Goal: Communication & Community: Answer question/provide support

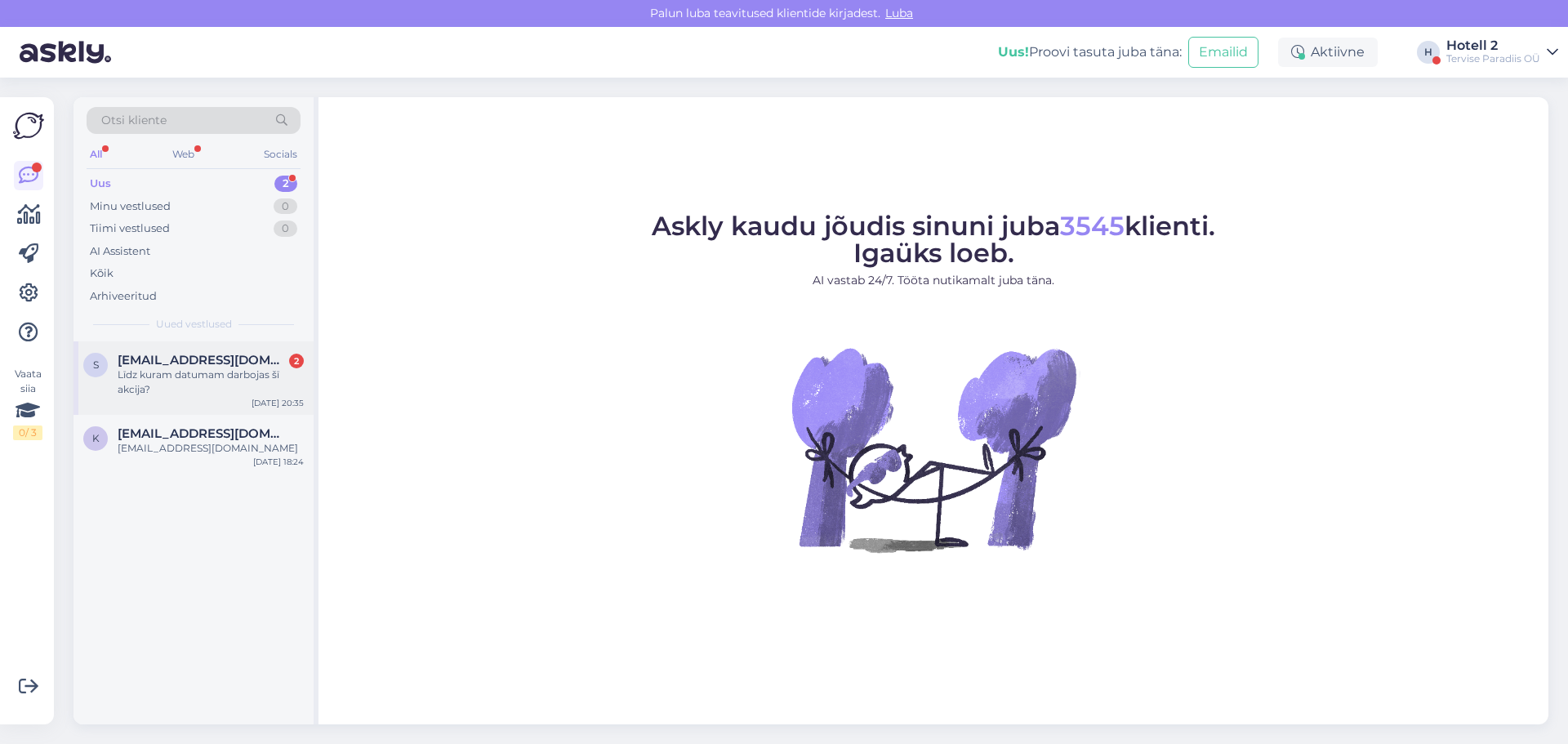
click at [242, 369] on div "Līdz kuram datumam darbojas šī akcija?" at bounding box center [211, 382] width 186 height 29
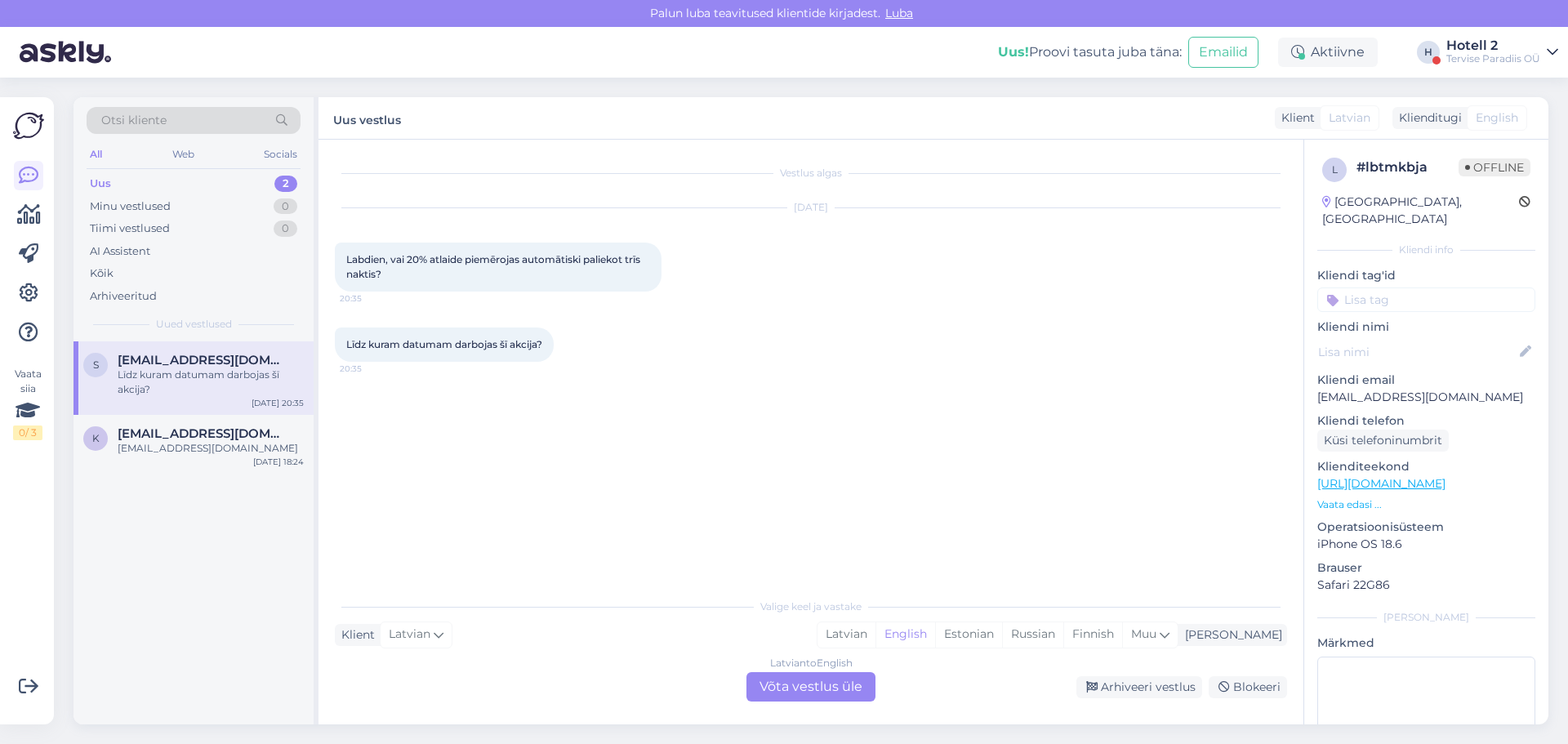
click at [780, 694] on div "Latvian to English Võta vestlus üle" at bounding box center [810, 686] width 129 height 29
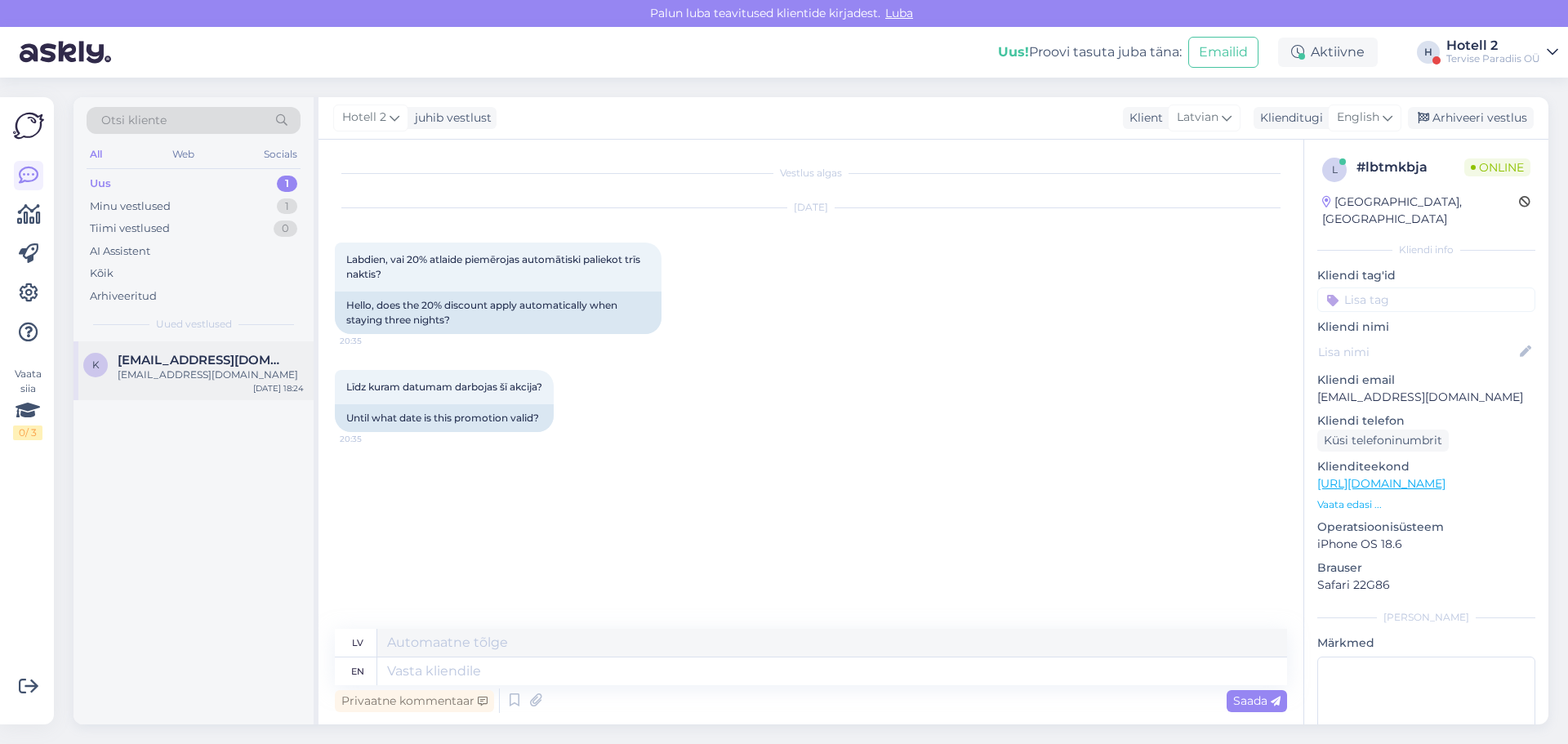
click at [214, 367] on div "[EMAIL_ADDRESS][DOMAIN_NAME]" at bounding box center [211, 374] width 186 height 15
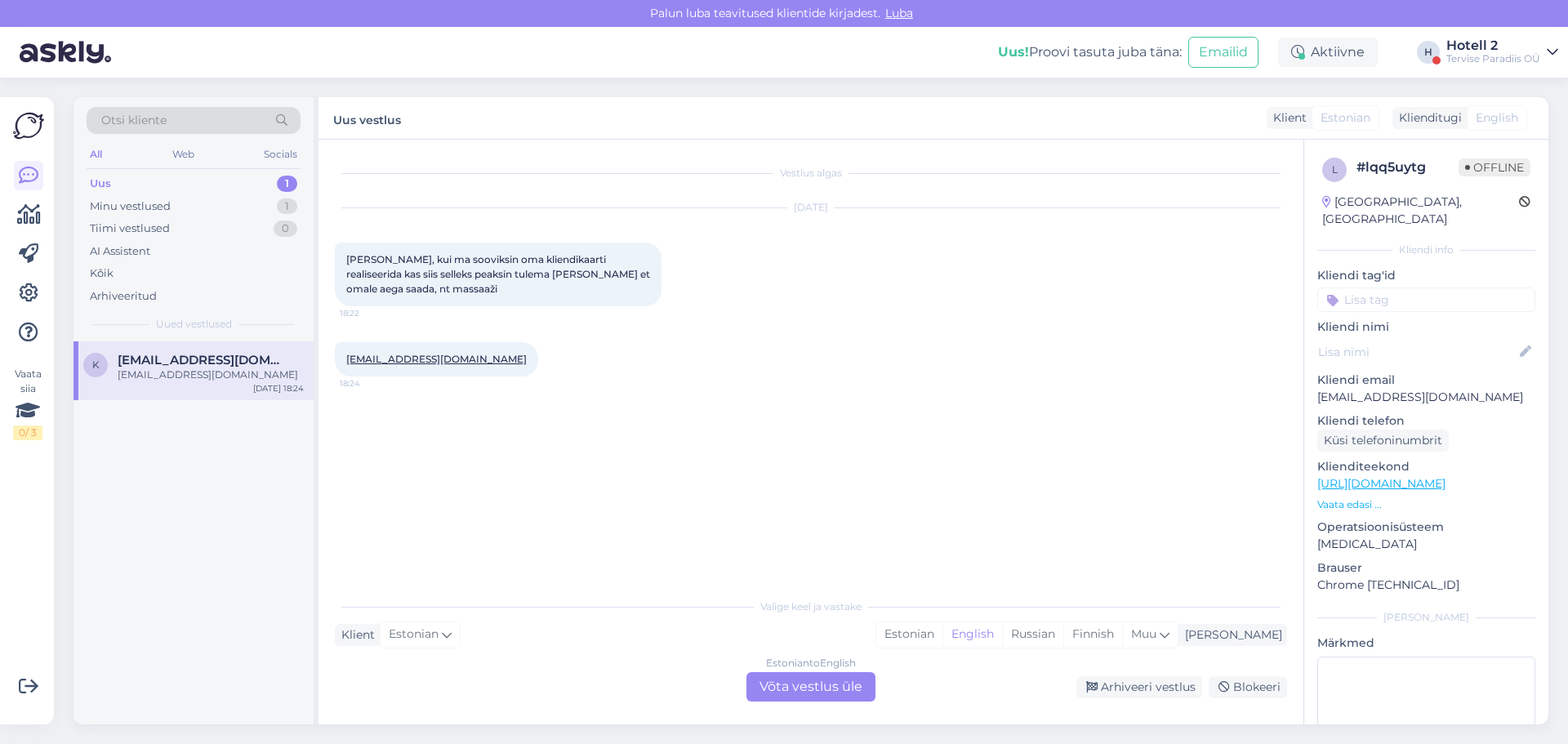
click at [806, 688] on div "Estonian to English Võta vestlus üle" at bounding box center [810, 686] width 129 height 29
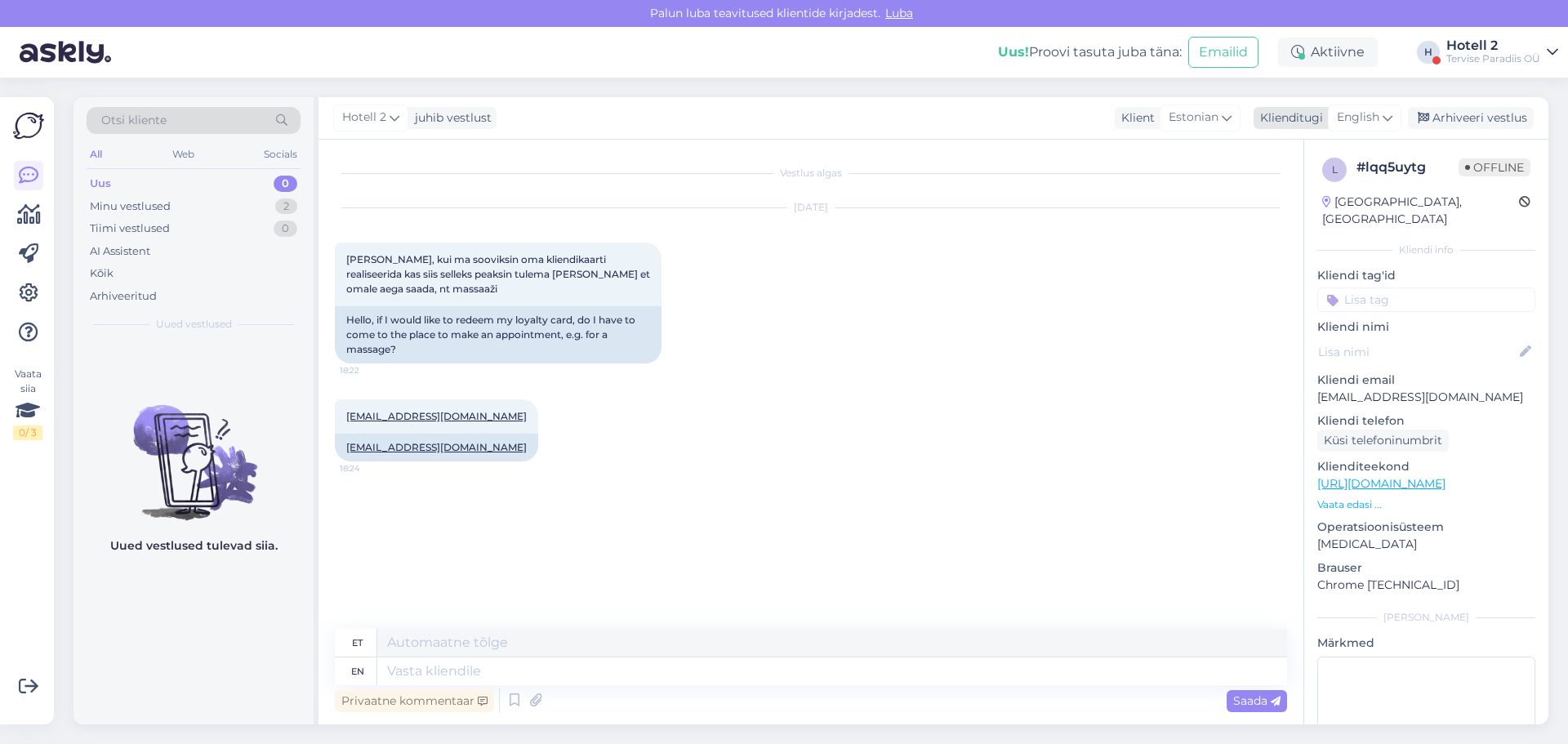
click at [1358, 113] on span "English" at bounding box center [1358, 118] width 43 height 18
type input "est"
click at [1294, 194] on link "Estonian" at bounding box center [1328, 190] width 180 height 26
click at [378, 667] on textarea at bounding box center [811, 668] width 952 height 35
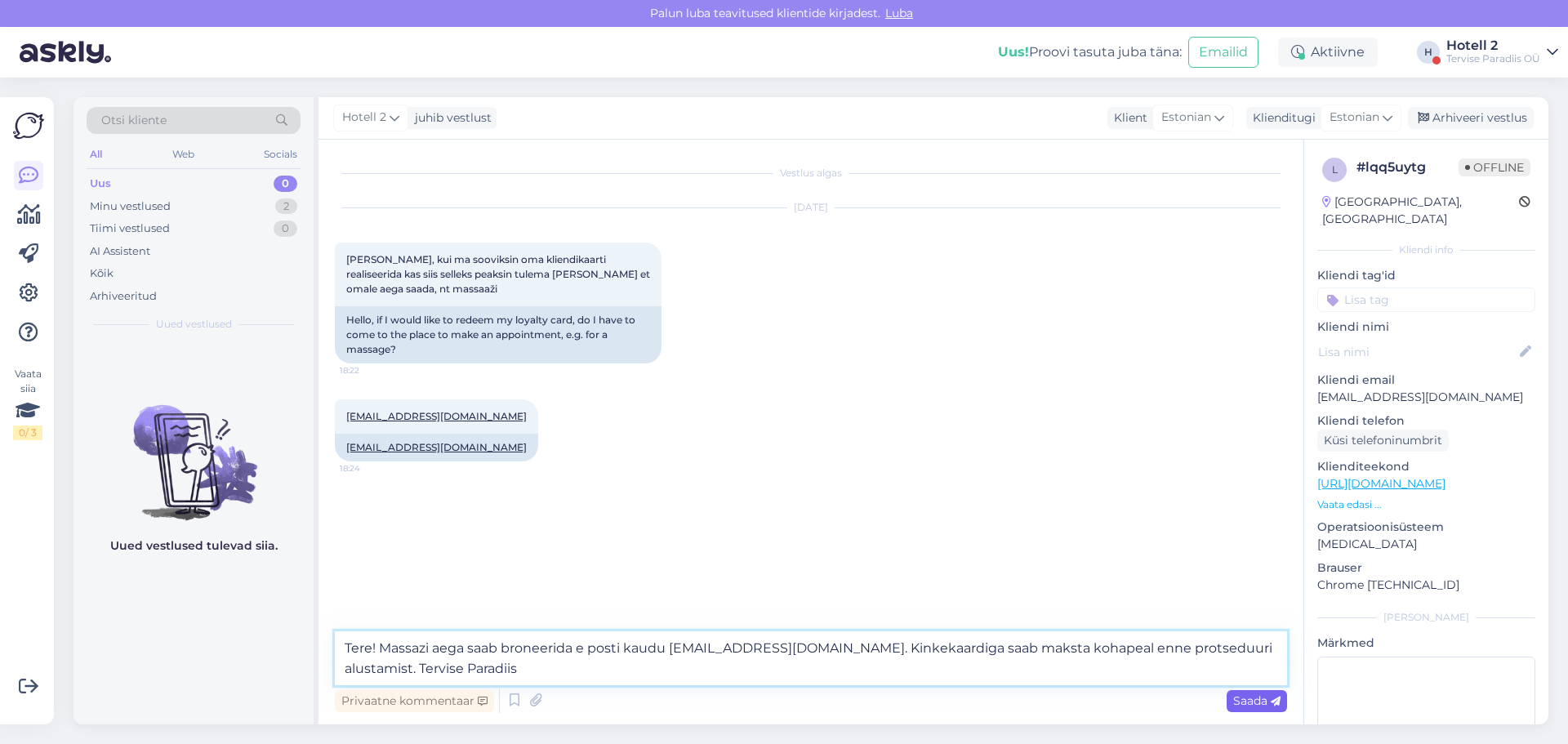
type textarea "Tere! Massazi aega saab broneerida e posti kaudu [EMAIL_ADDRESS][DOMAIN_NAME]. …"
click at [1250, 698] on span "Saada" at bounding box center [1258, 700] width 47 height 15
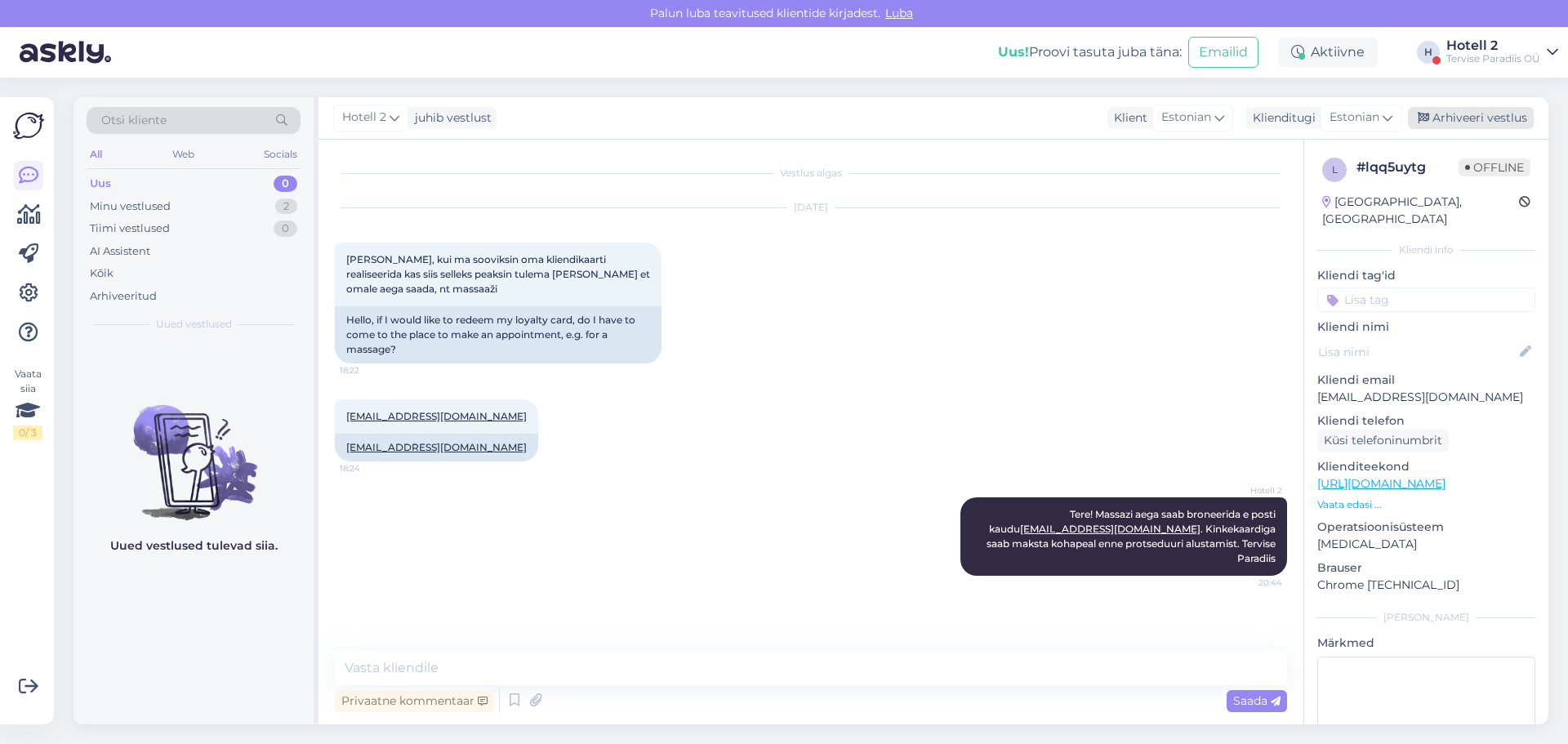
click at [1466, 121] on div "Arhiveeri vestlus" at bounding box center [1471, 118] width 126 height 22
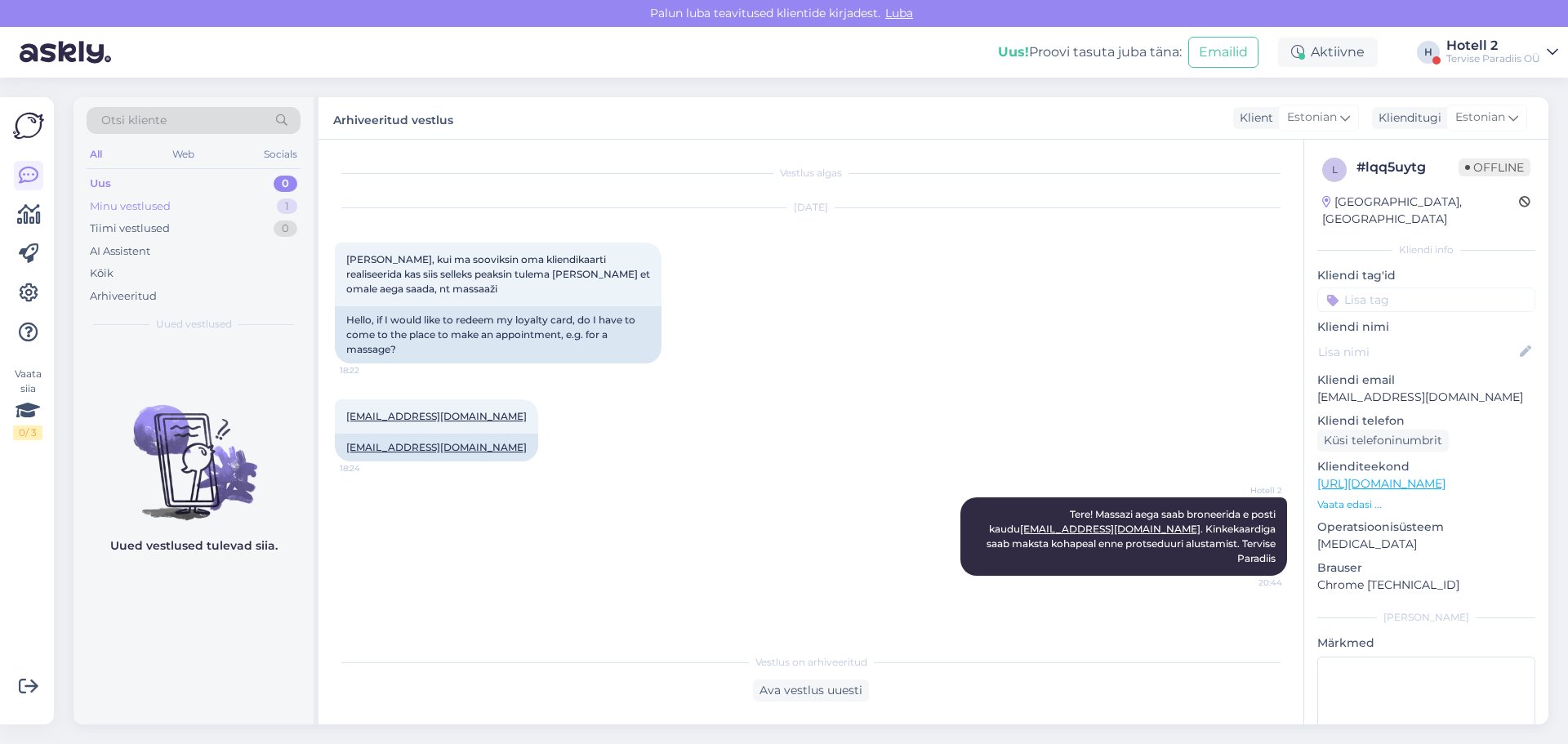
click at [154, 205] on div "Minu vestlused" at bounding box center [130, 206] width 81 height 16
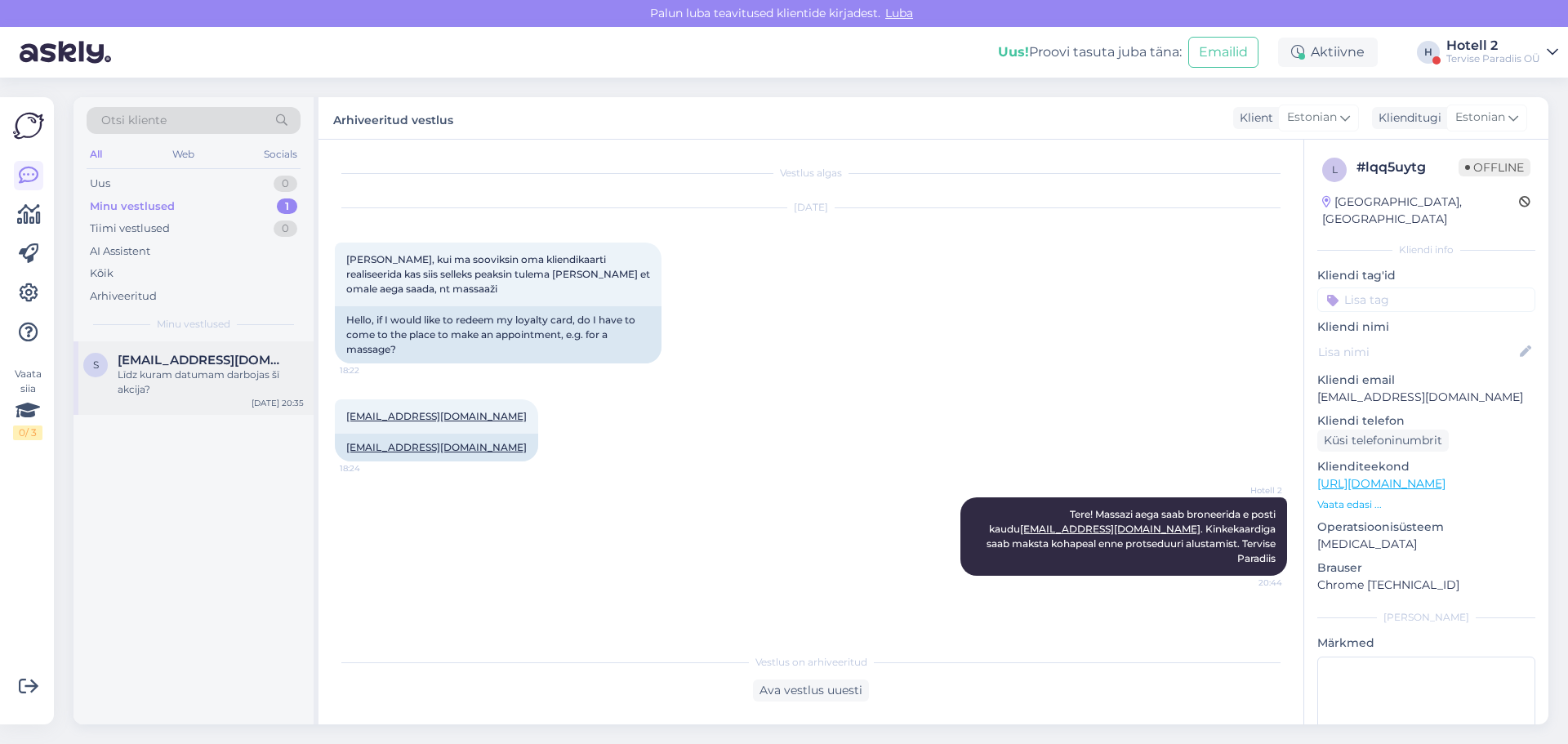
click at [166, 375] on div "Līdz kuram datumam darbojas šī akcija?" at bounding box center [211, 382] width 186 height 29
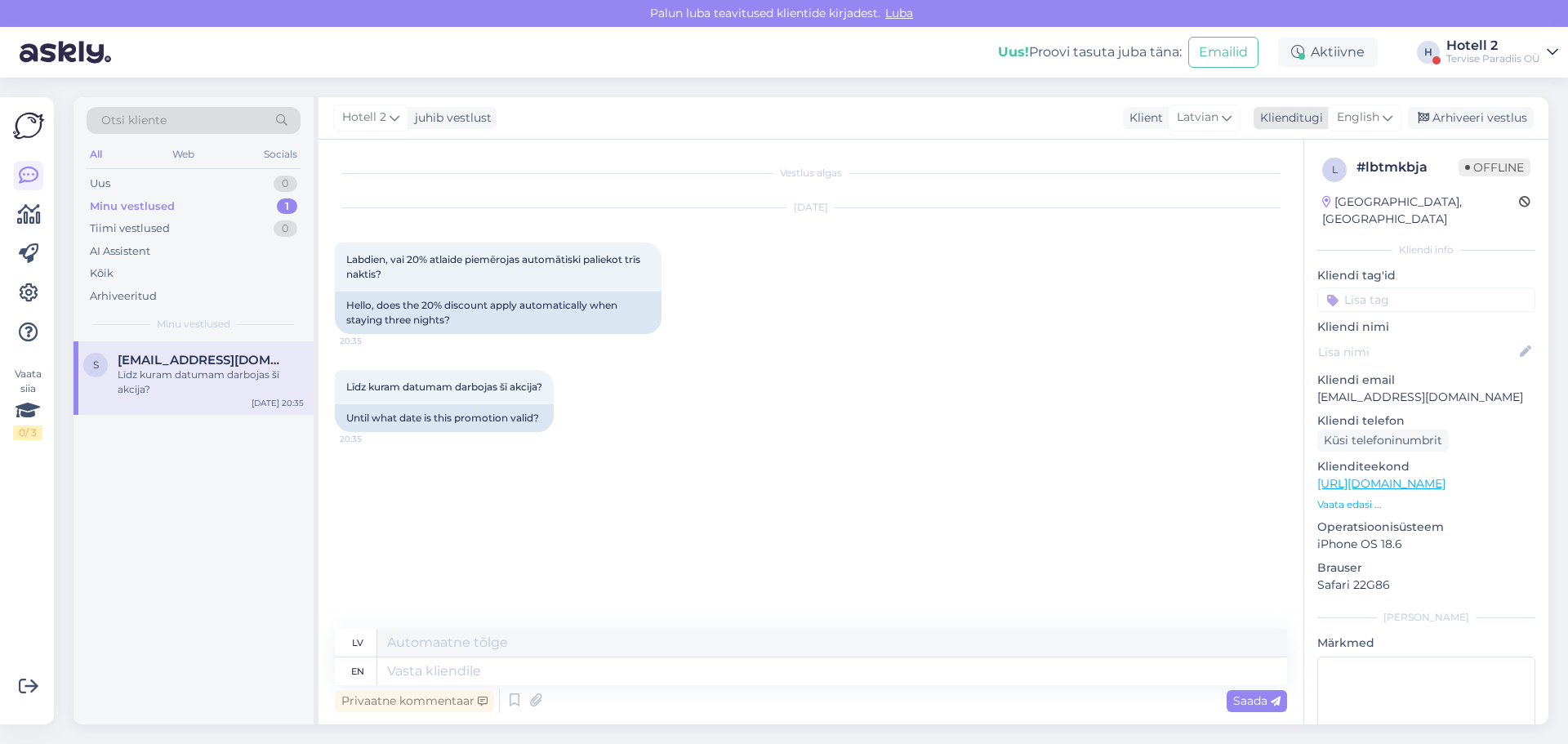
click at [1384, 121] on icon at bounding box center [1387, 118] width 10 height 18
click at [1272, 188] on link "Estonian" at bounding box center [1328, 190] width 180 height 26
click at [405, 669] on textarea at bounding box center [832, 671] width 910 height 27
type textarea "R"
type textarea "Tere!"
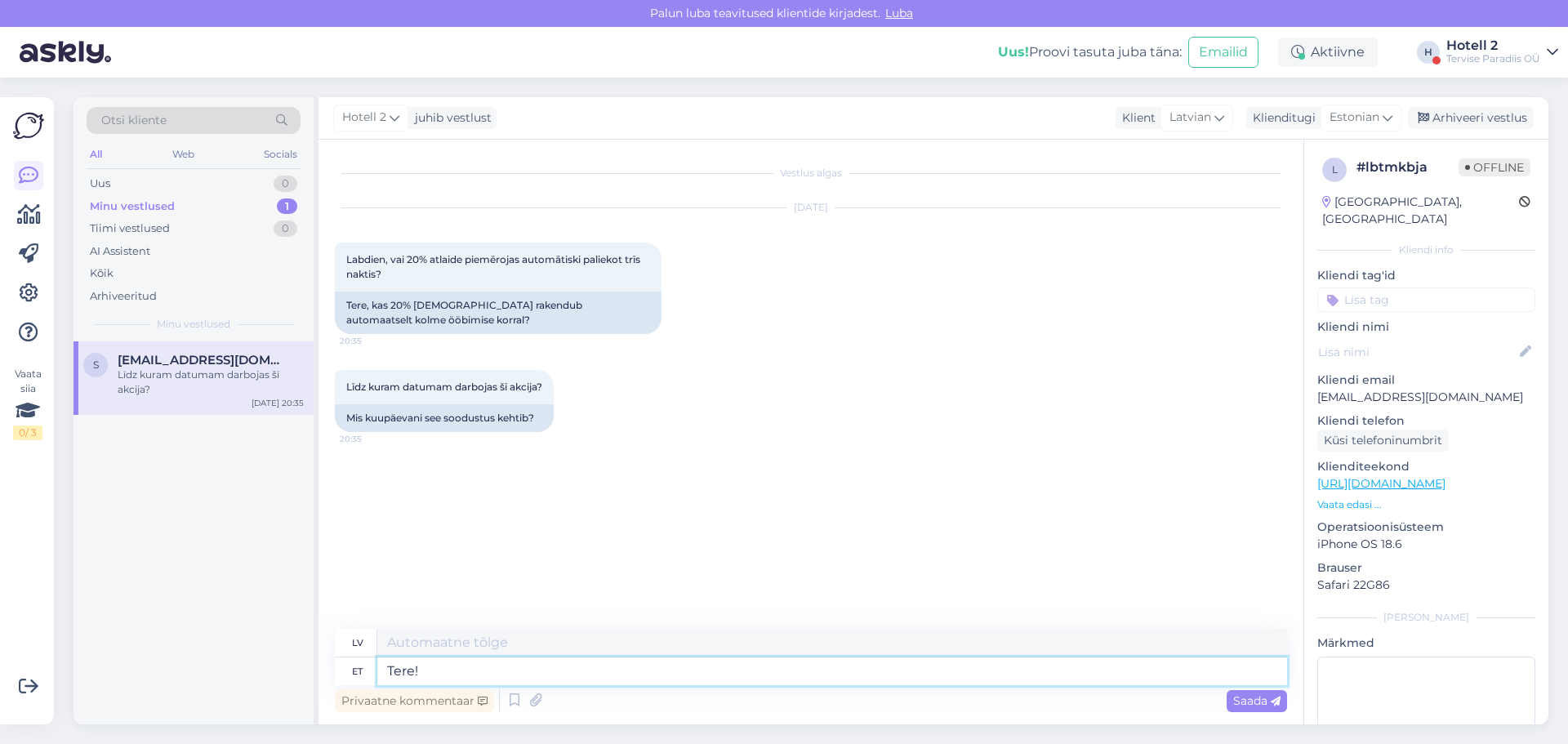
type textarea "Sveiki!"
type textarea "Tere! Broneerides"
type textarea "Sveiki! Veicot rezervāciju"
type textarea "Tere! Broneerides online"
type textarea "Sveiki! Rezervējot tiešsaistē"
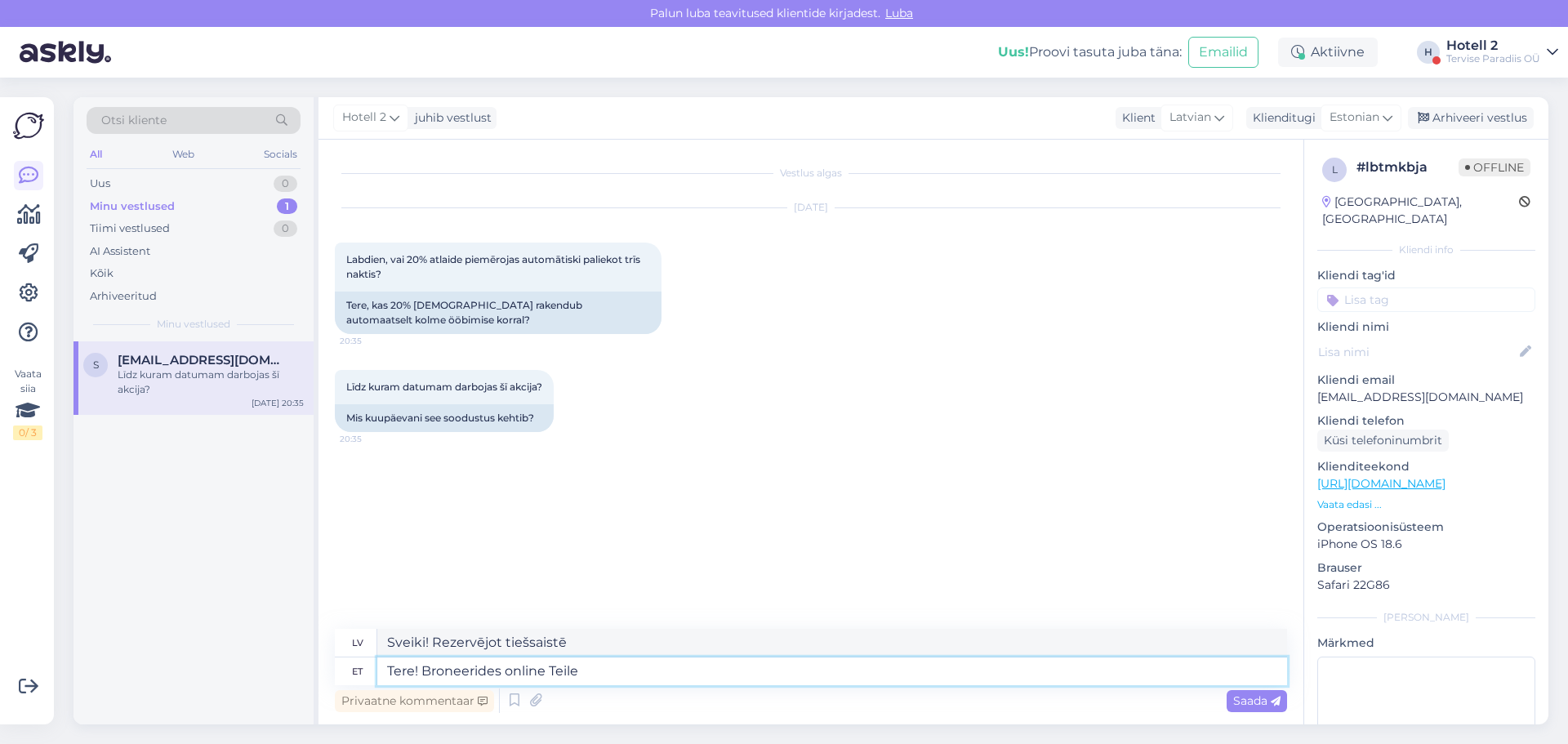
type textarea "Tere! Broneerides online Teile"
type textarea "Sveiki! Veicot rezervāciju tiešsaistē, jūs"
type textarea "Tere! Broneerides online Teile pakatakse"
type textarea "Sveiki! Veicot rezervāciju tiešsaistē, jūs saņemsiet paku."
type textarea "Tere! Broneerides online Teile pakatakse majutust"
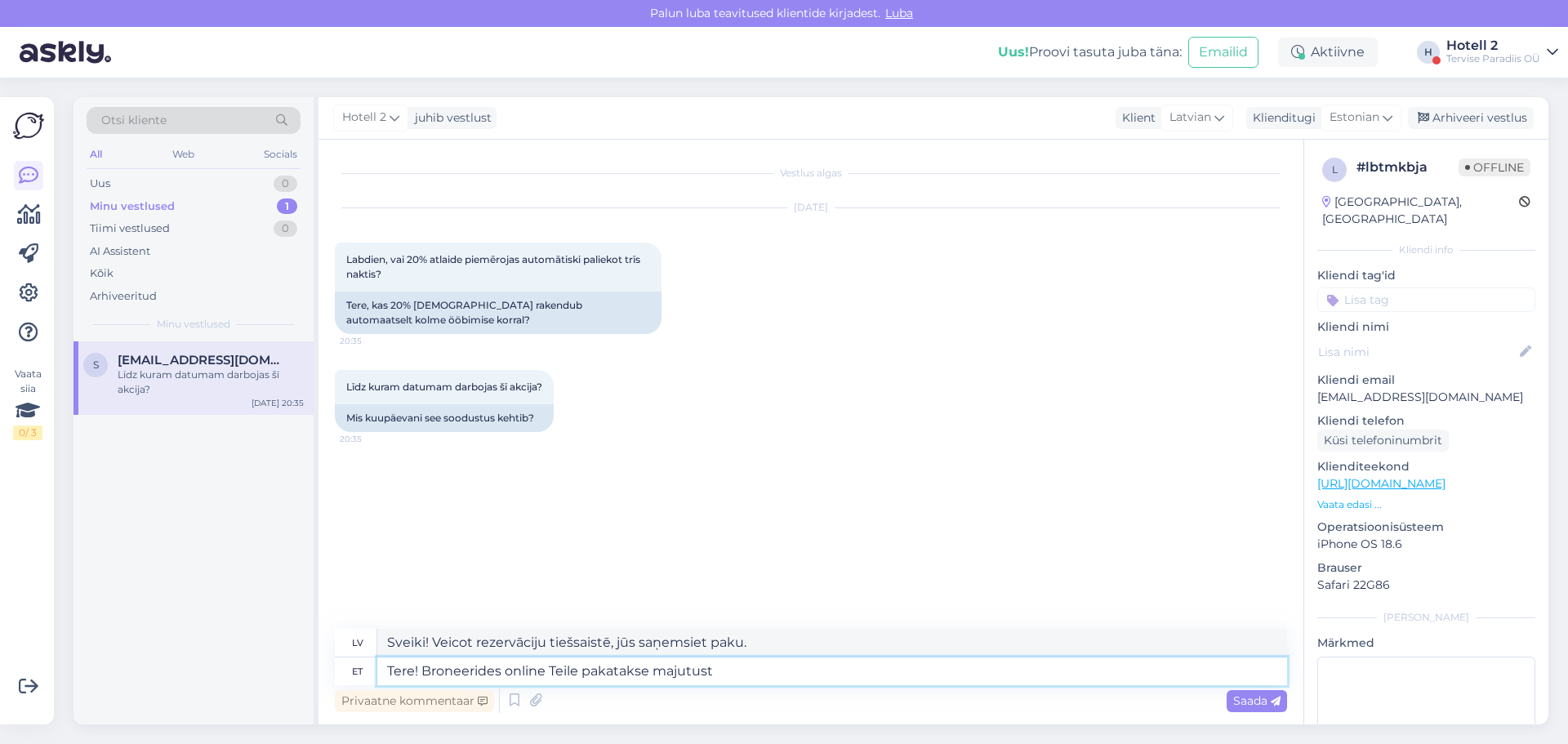
type textarea "Sveiki! Veicot rezervāciju tiešsaistē, jūs saņemsiet izmitināšanu."
click at [610, 676] on textarea "Tere! Broneerides online Teile pakatakse majutust" at bounding box center [832, 671] width 910 height 27
type textarea "Tere! Broneerides online Teile pakutakse majutust"
type textarea "Sveiki! Veicot rezervāciju tiešsaistē, jums tiks piedāvāta naktsmītne."
click at [718, 668] on textarea "Tere! Broneerides online Teile pakutakse majutust" at bounding box center [832, 671] width 910 height 27
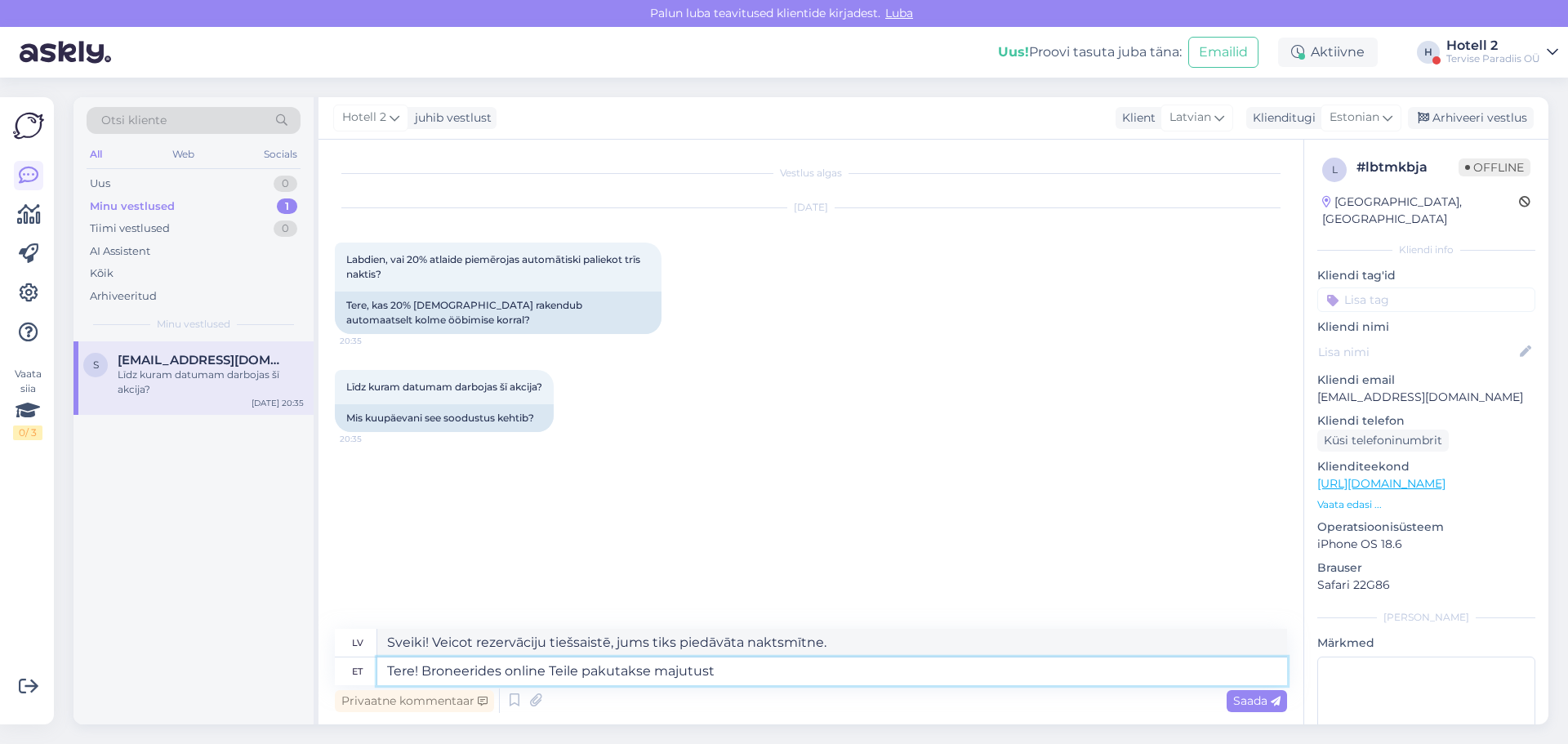
click at [548, 669] on textarea "Tere! Broneerides online Teile pakutakse majutust" at bounding box center [832, 671] width 910 height 27
type textarea "Tere! Broneerides online pakeTeile pakutakse majutust"
type textarea "Sveiki! Rezervējot tiešsaistes paketi, jums tiks piedāvāta izmitināšana."
type textarea "Tere! Broneerides online paketti kolmeTeile pakutakse majutust"
type textarea "Sveiki! Rezervējot tiešsaistes paketi trim personām, jums tiks piedāvāta izmiti…"
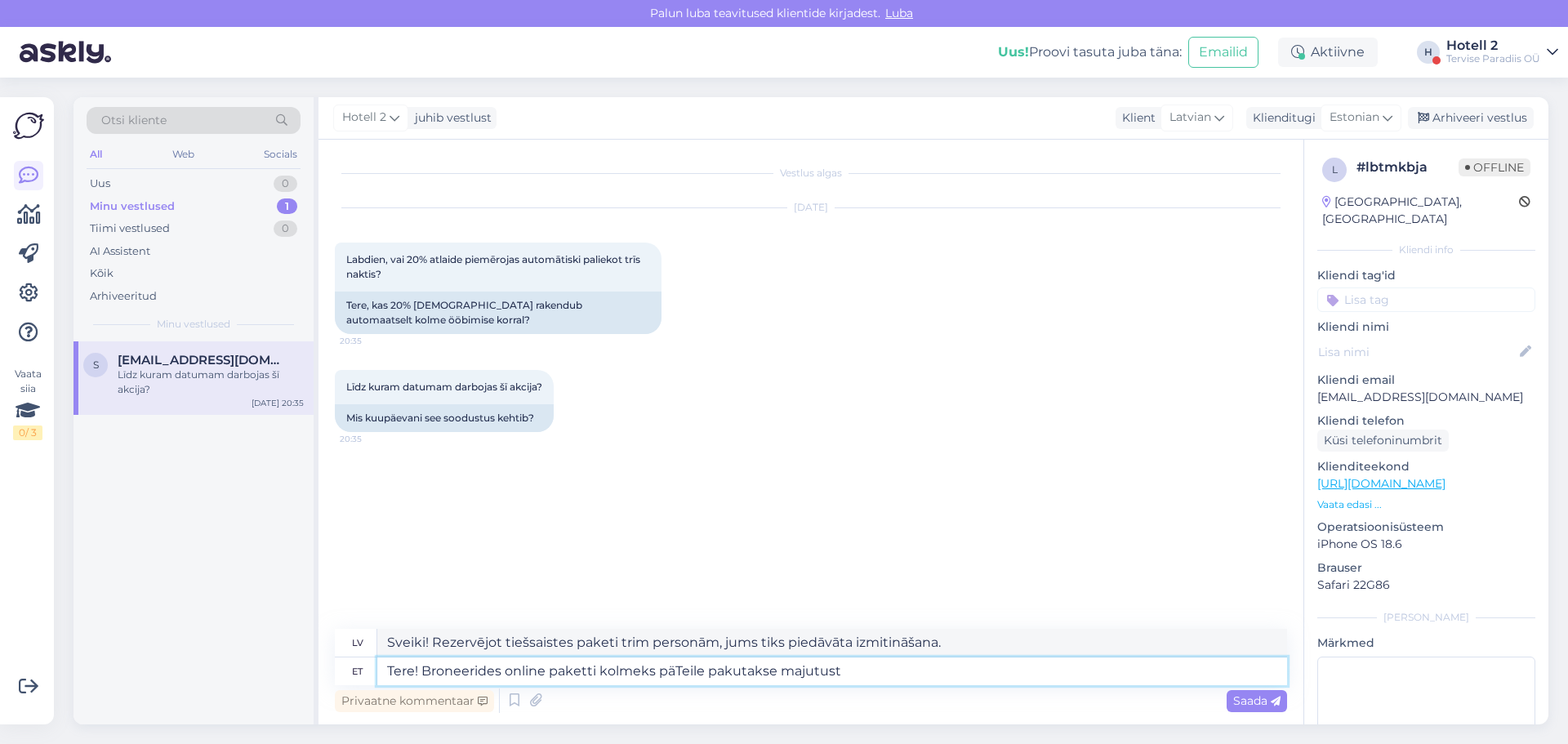
type textarea "Tere! Broneerides online paketti kolmeks päeTeile pakutakse majutust"
type textarea "Sveiki! Rezervējot tiešsaistes paketi uz trim dienām, jums tiks piedāvāta izmit…"
drag, startPoint x: 715, startPoint y: 672, endPoint x: 744, endPoint y: 672, distance: 29.0
click at [744, 672] on textarea "Tere! Broneerides online paketti kolmeks päevaks Teile pakutakse majutust" at bounding box center [832, 671] width 910 height 27
type textarea "Tere! Broneerides online paketti kolmeks päevaks pakutakse majutust"
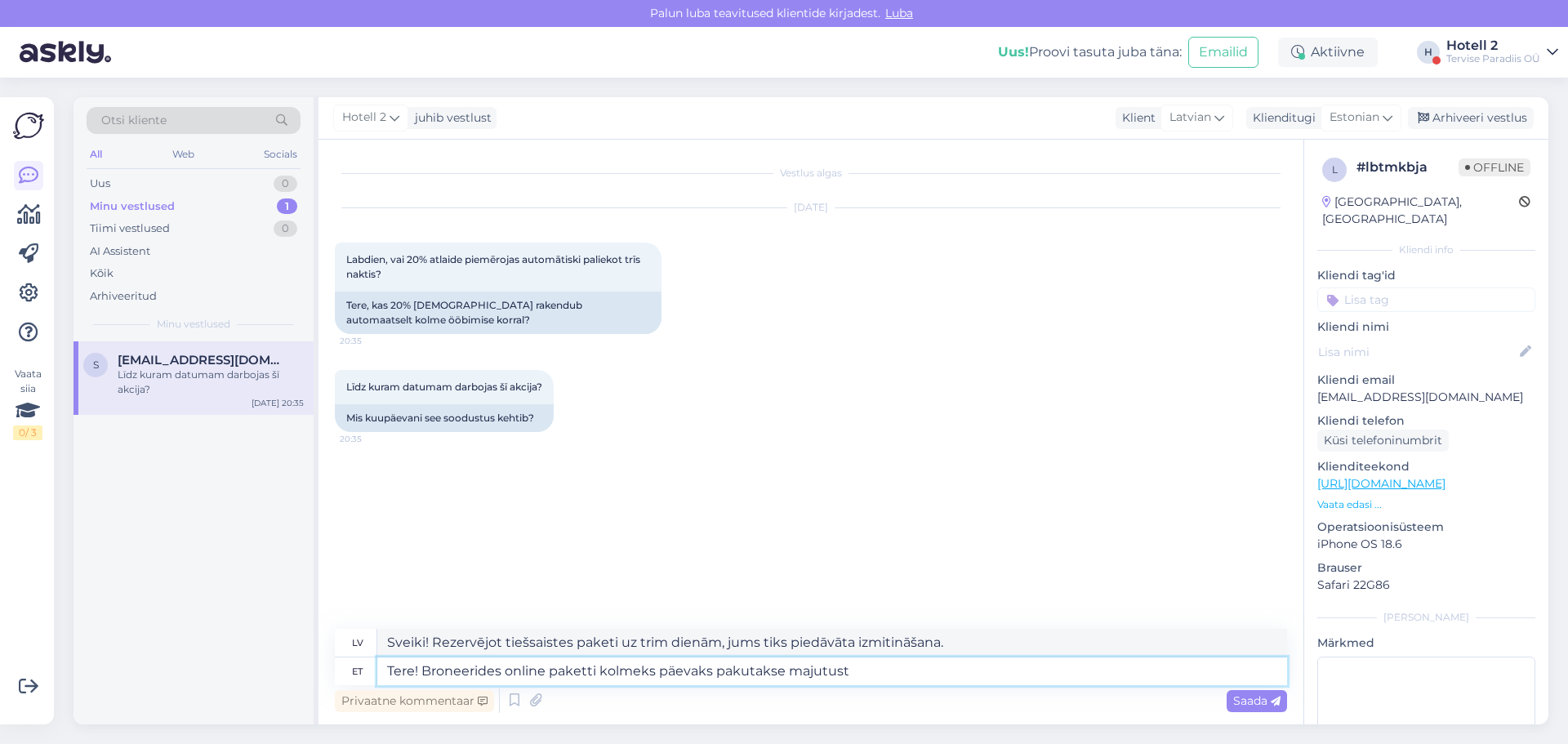
type textarea "Sveiki! Rezervējot tiešsaistes paketi uz trim dienām, tiek piedāvāta izmitināša…"
click at [847, 671] on textarea "Tere! Broneerides online paketti kolmeks päevaks pakutakse majutust" at bounding box center [832, 671] width 910 height 27
drag, startPoint x: 874, startPoint y: 665, endPoint x: 97, endPoint y: 688, distance: 777.3
click at [9, 691] on div "Vaata siia 0 / 3 Võimalused Veendu, et Askly loob sulle väärtust. Sulge Ühenda …" at bounding box center [784, 411] width 1568 height 666
click at [869, 678] on textarea "Tere! Broneerides online paketti kolmeks päevaks pakutakse majutust" at bounding box center [832, 671] width 910 height 27
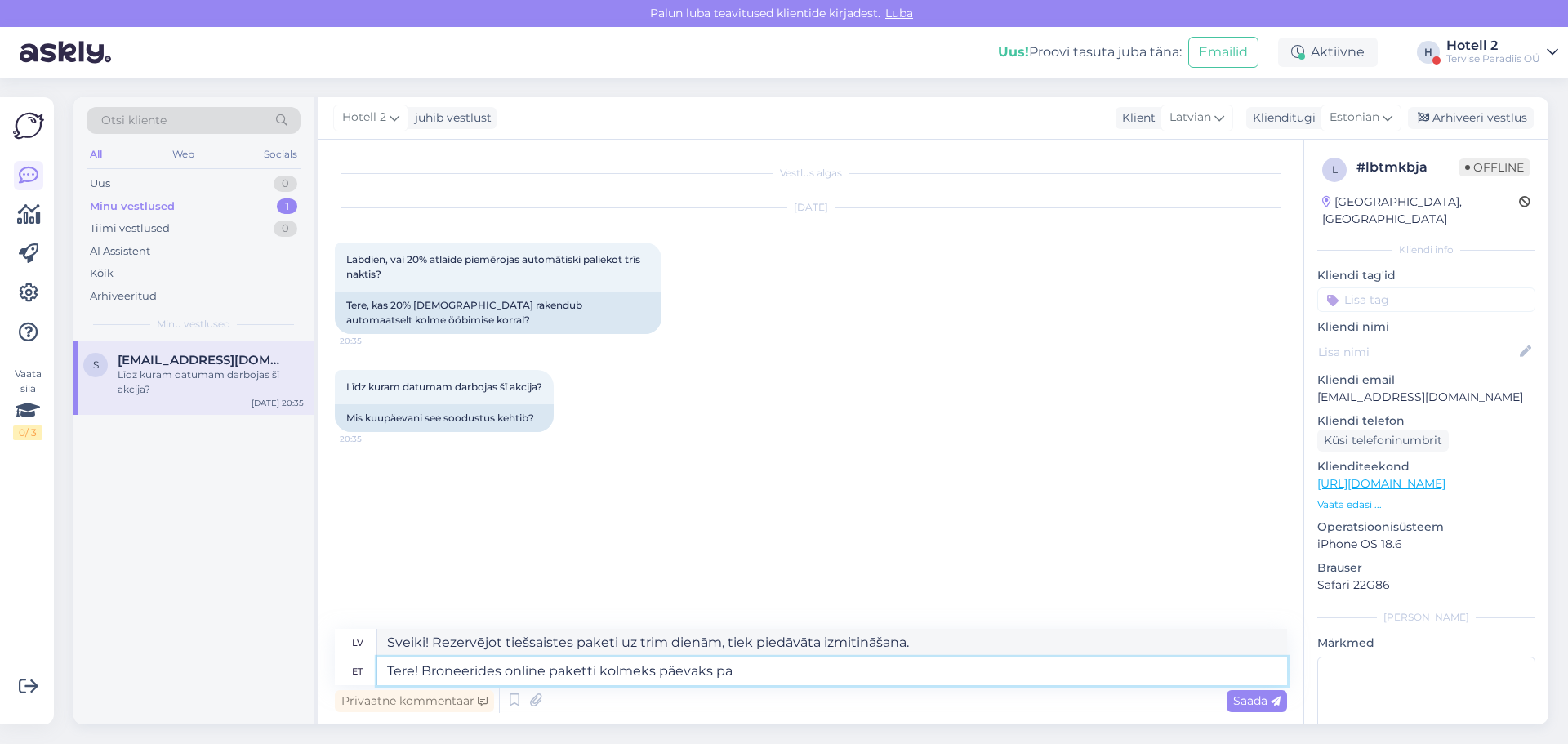
type textarea "Tere! Broneerides online paketti kolmeks päevaks p"
type textarea "Sveiki! Rezervējot tiešsaistes paketi uz trim dienām, jums tiks piedāvāts"
type textarea "Tere! Broneerides online paketti kolmeks"
type textarea "Sveiki! Rezervējot tiešsaistes paketi uz trim dienām"
type textarea "Tere! Broneerides online paketti"
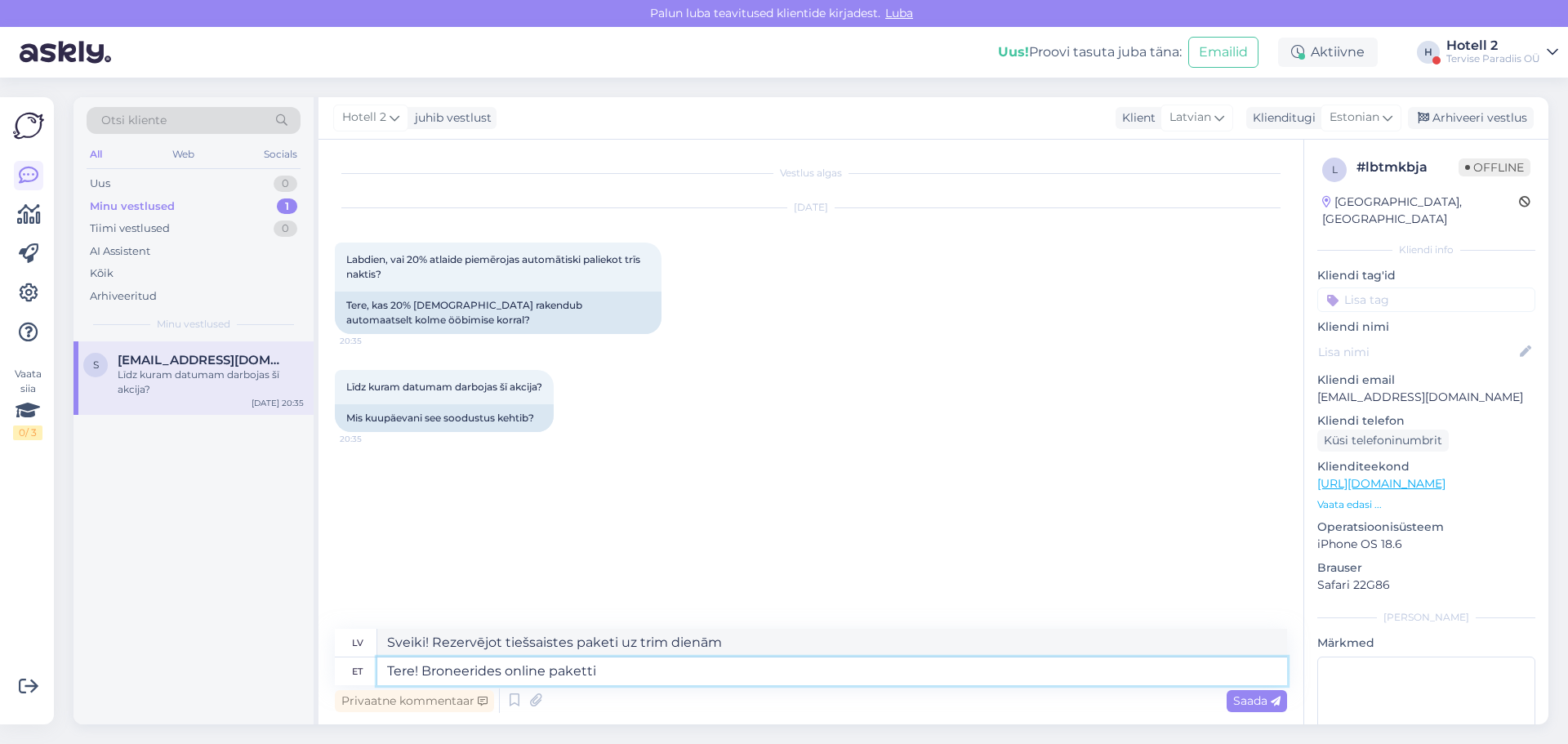
type textarea "Sveiki! Rezervējot tiešsaistē paketi trim personām"
type textarea "Tere! Broneerides online p"
type textarea "Sveiki! Rezervējot paketi tiešsaistē"
type textarea "Tere! Broneerides"
type textarea "Sveiki! Rezervējot tiešsaistē"
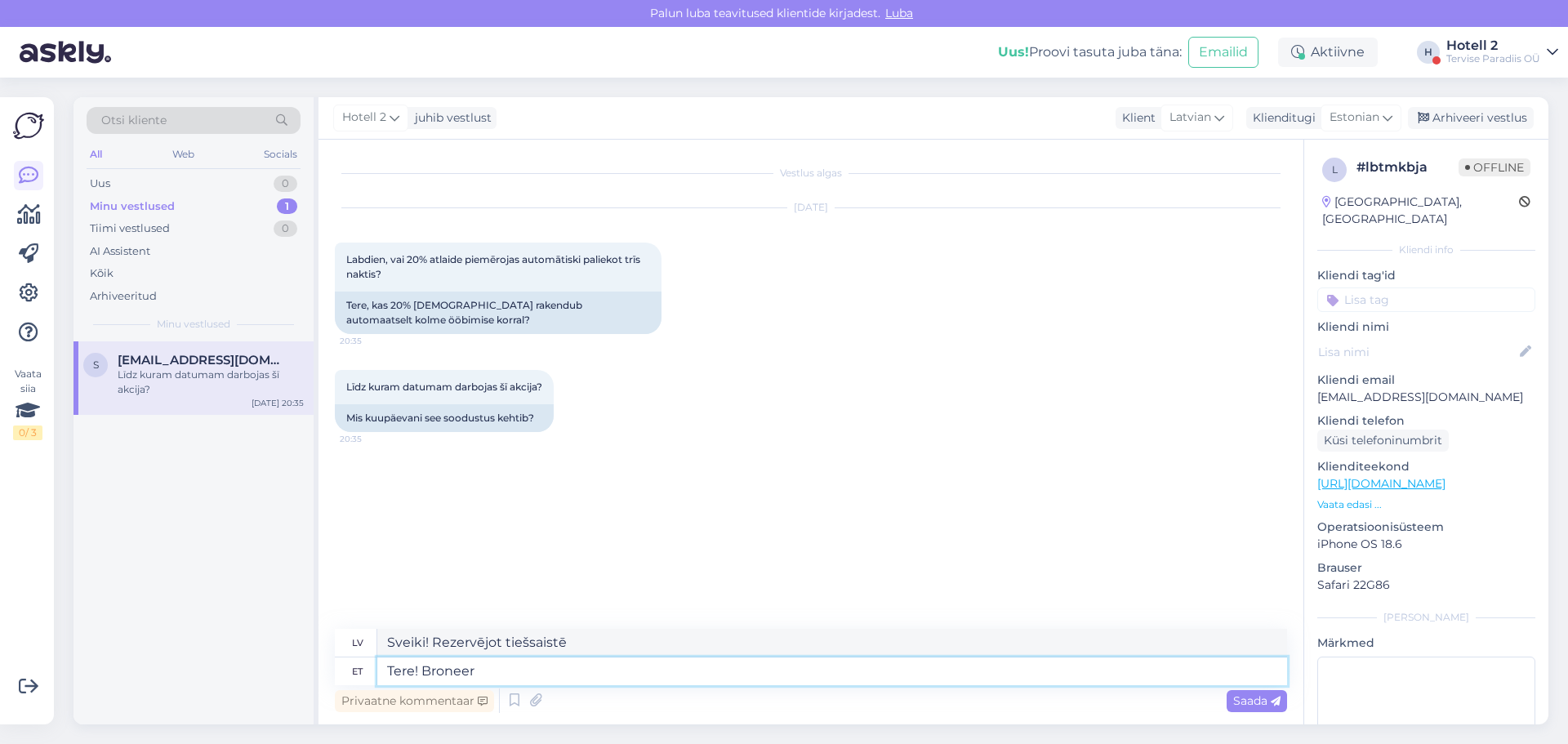
type textarea "Tere! Bronee"
type textarea "Sveiki! Veicot rezervāciju"
type textarea "Tere!"
type textarea "Sveiki!"
paste textarea "Veebis broneerides ja soodustusega paketi valides saate pakkumise, mis arvestab…"
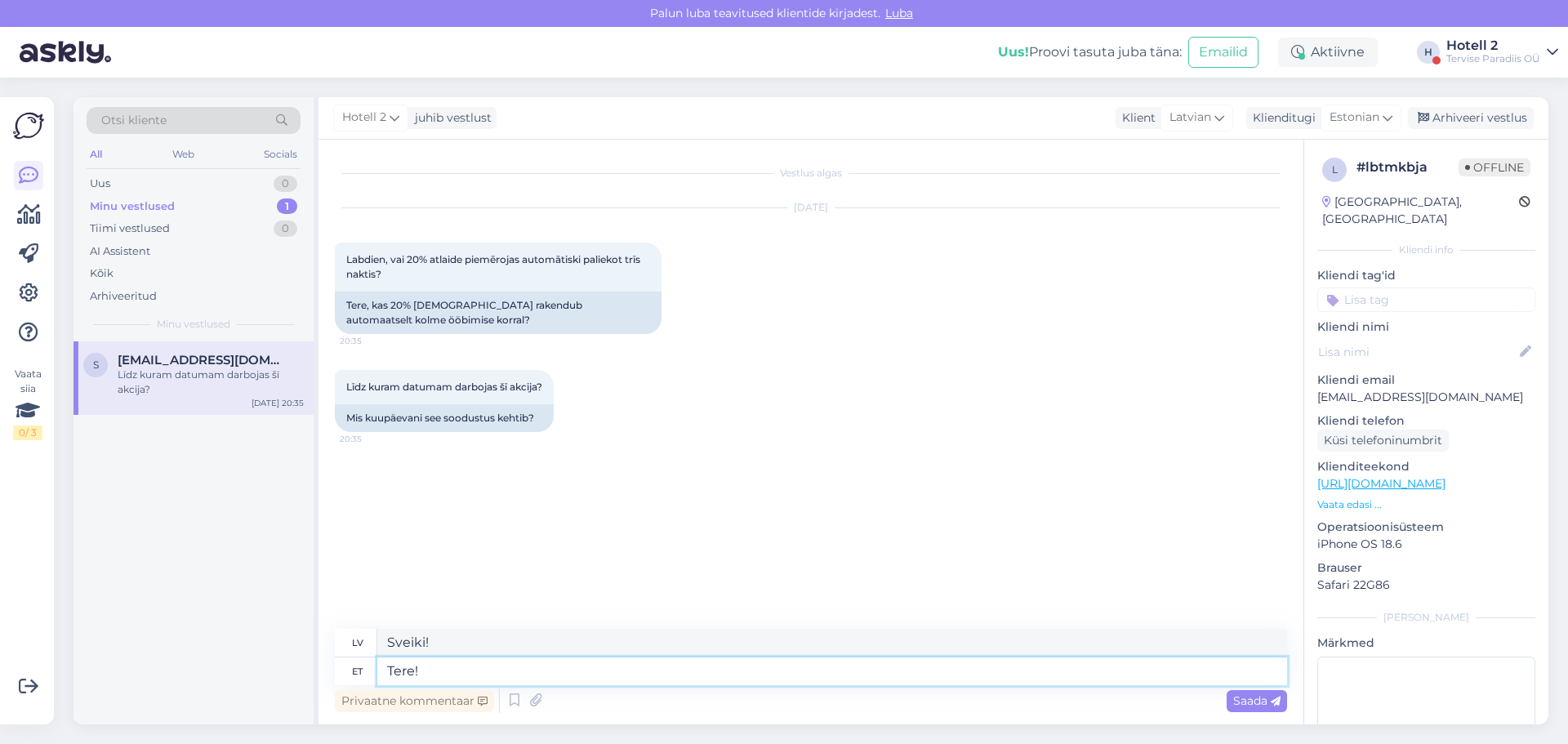
type textarea "Tere! Veebis broneerides ja soodustusega paketi valides saate pakkumise, mis ar…"
type textarea "Sveiki! Veicot rezervāciju tiešsaistē un izvēloties atlaides paketi, jūs saņems…"
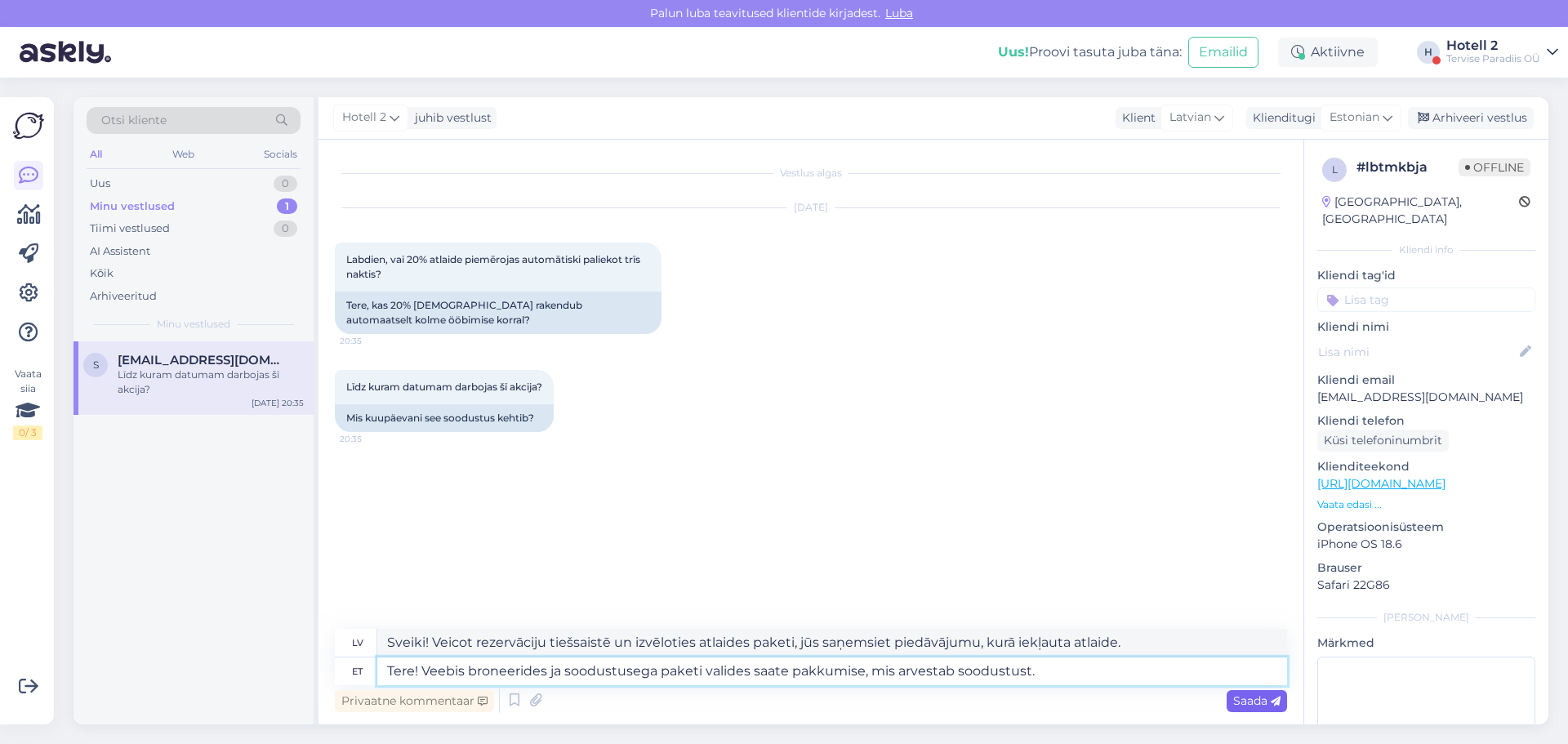
type textarea "Tere! Veebis broneerides ja soodustusega paketi valides saate pakkumise, mis ar…"
click at [1272, 705] on icon at bounding box center [1276, 701] width 10 height 10
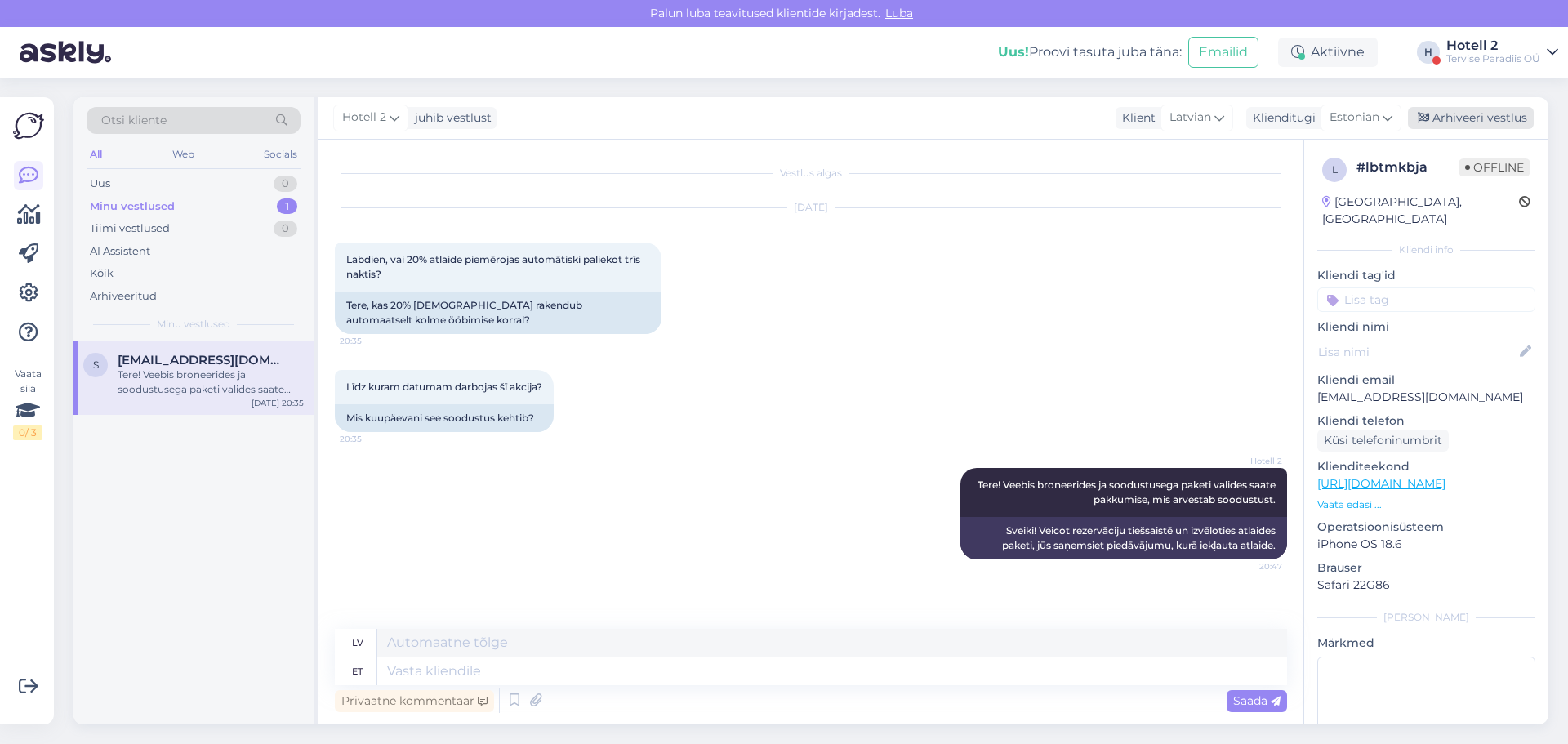
click at [1476, 119] on div "Arhiveeri vestlus" at bounding box center [1471, 118] width 126 height 22
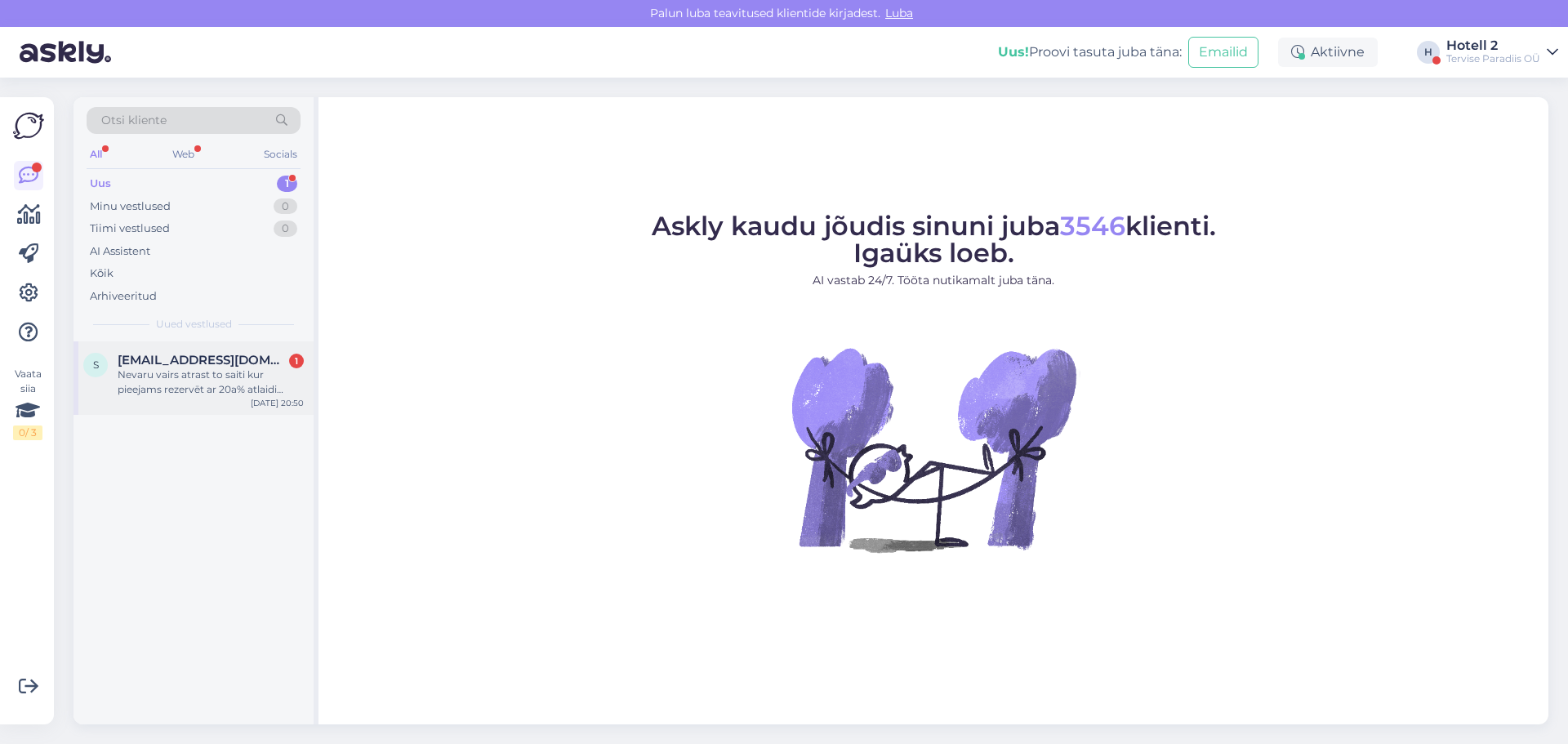
click at [251, 375] on div "Nevaru vairs atrast to saiti kur pieejams rezervēt ar 20a% atlaidi paliekot 3 n…" at bounding box center [211, 382] width 186 height 29
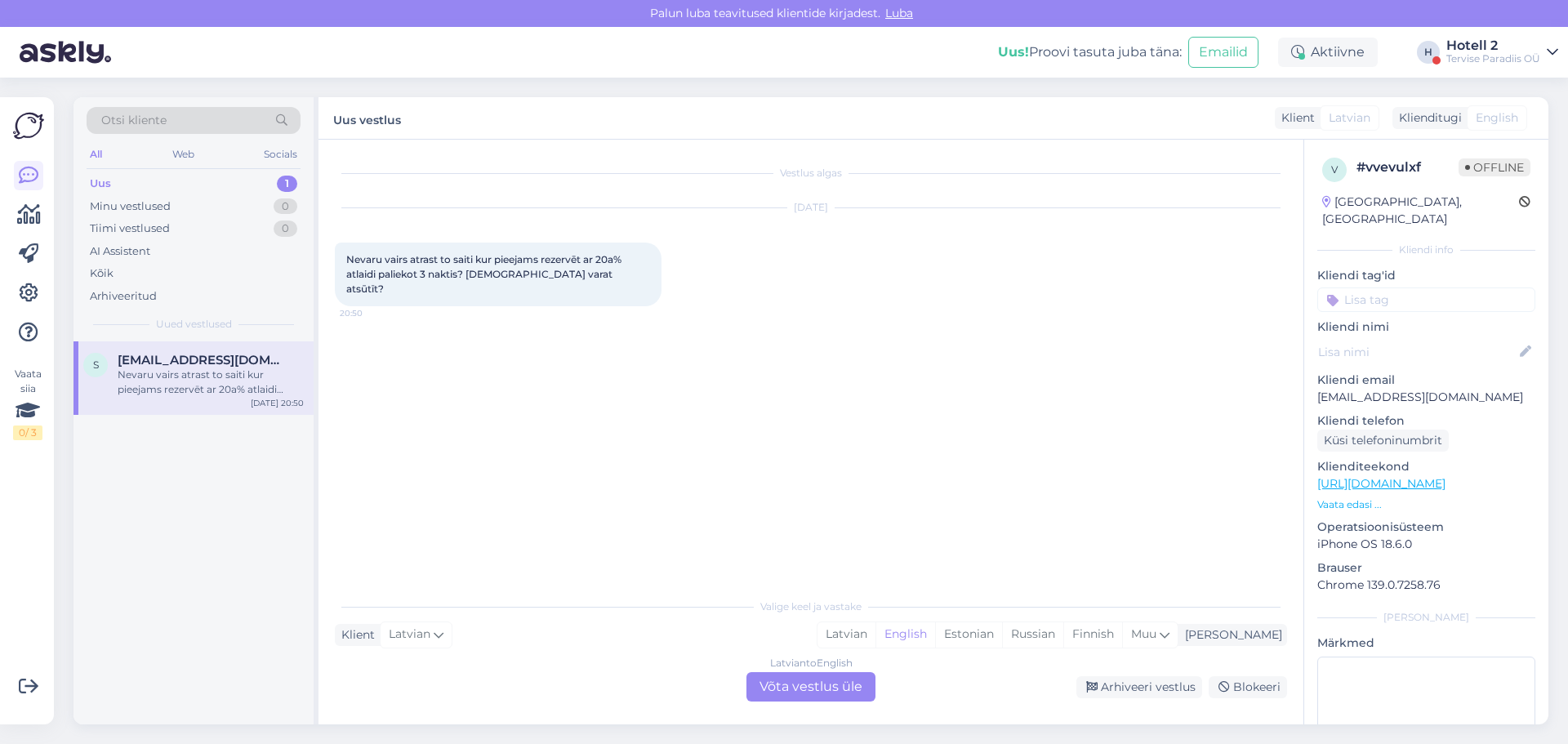
click at [807, 693] on div "Latvian to English Võta vestlus üle" at bounding box center [810, 686] width 129 height 29
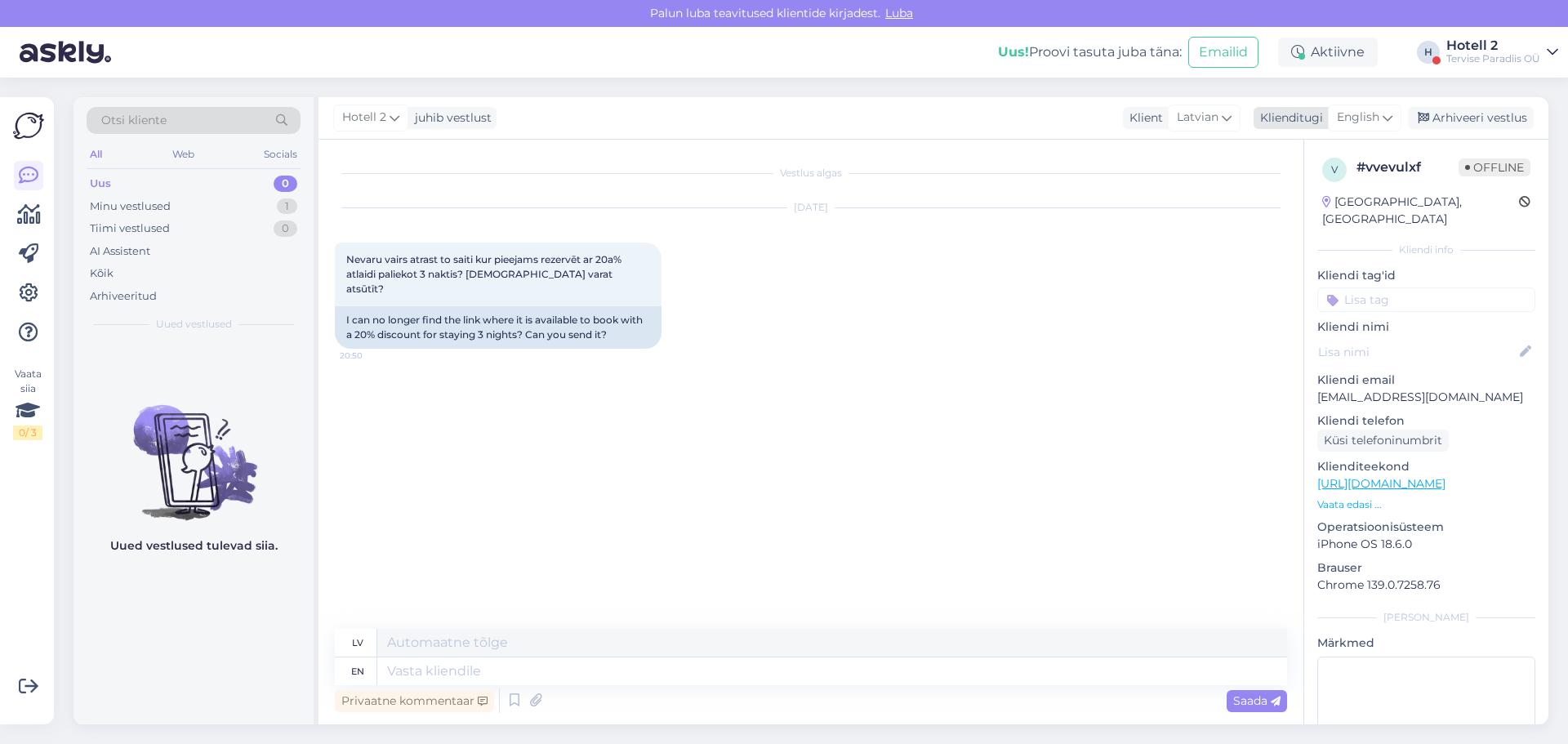
click at [1358, 118] on span "English" at bounding box center [1358, 118] width 43 height 18
type input "est"
click at [1273, 194] on link "Estonian" at bounding box center [1328, 190] width 180 height 26
click at [383, 674] on textarea at bounding box center [832, 671] width 910 height 27
type textarea "Tere!"
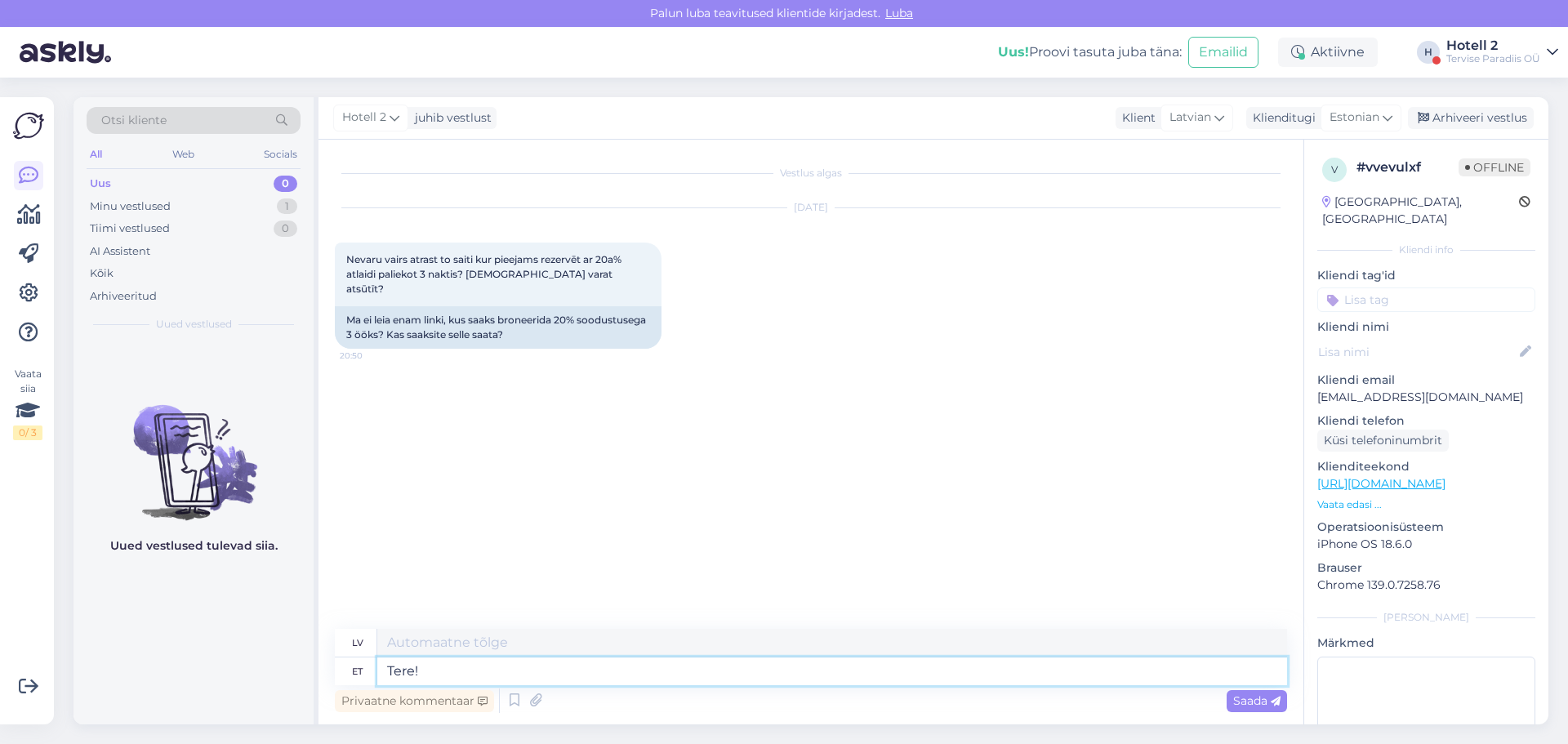
type textarea "Sveiki!"
type textarea "Tere! Kui"
type textarea "Sveiki! Ja"
type textarea "Tere! Kui onl"
type textarea "Sveiki! Ja jūs esat"
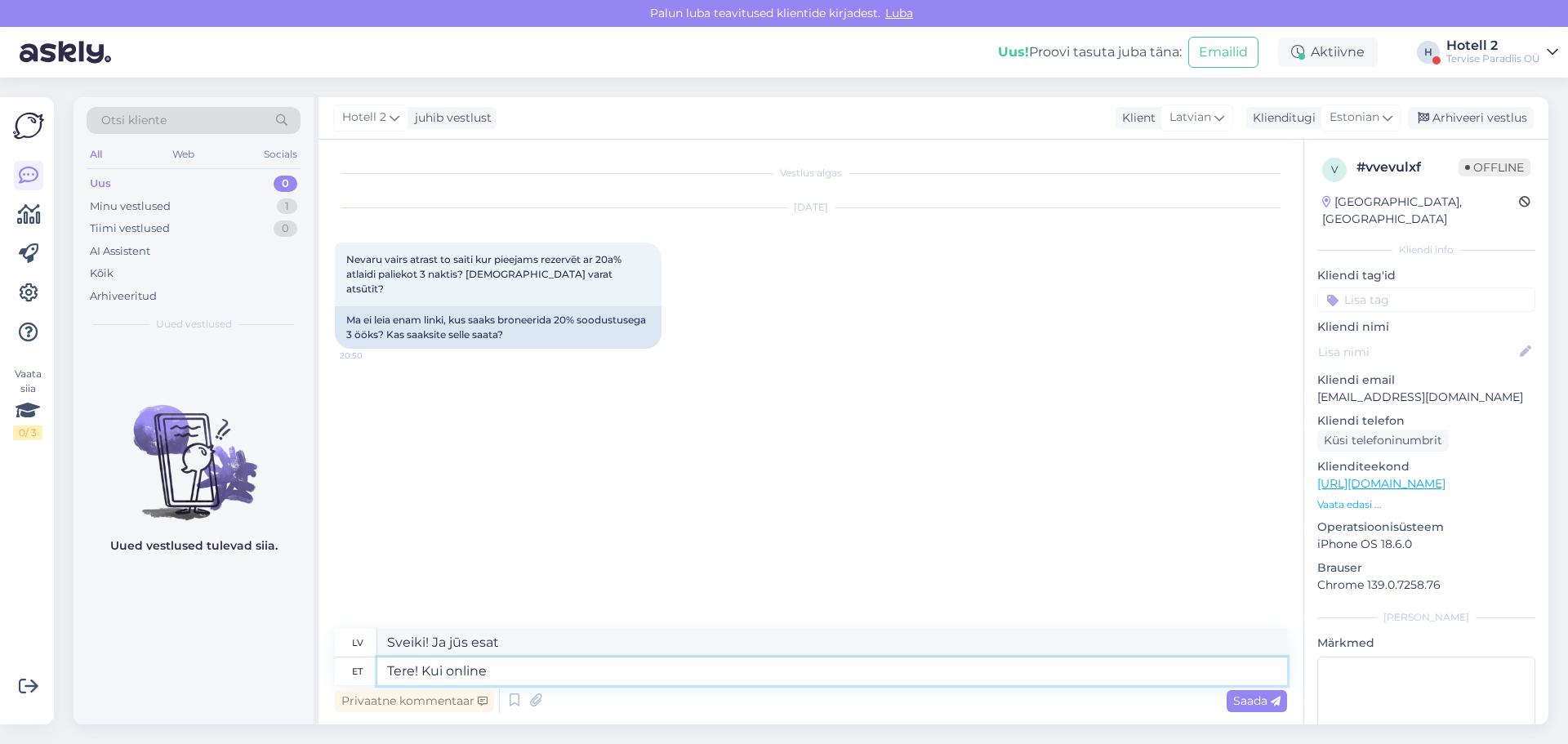
type textarea "Tere! Kui online"
type textarea "Sveiki! Ja tiešsaistē"
type textarea "Tere! Kui online ei"
type textarea "Sveiki! Ja neesat tiešsaistē"
type textarea "Tere! Kui online ei pakku"
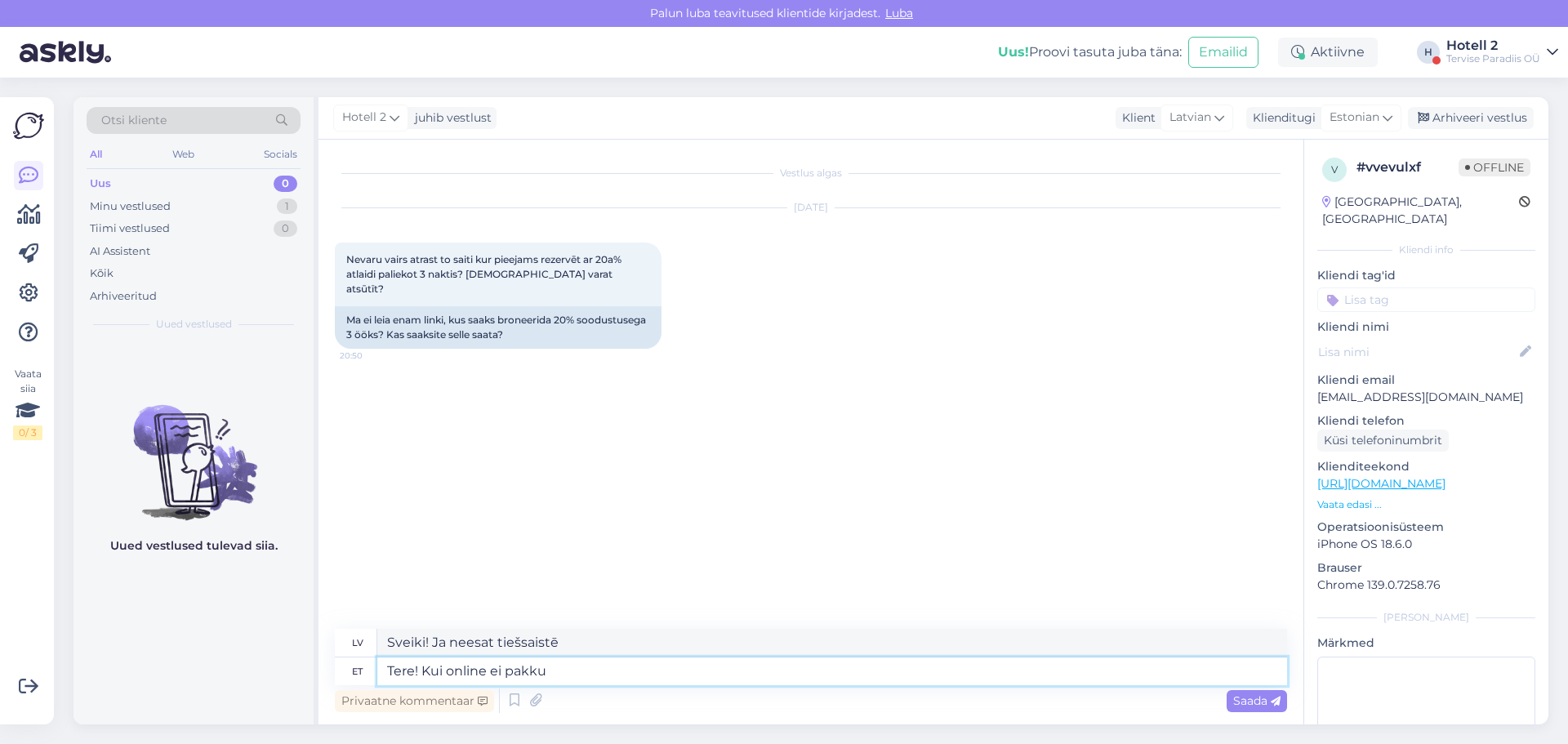
type textarea "Sveiki! Ja tiešsaistē netiek piedāvāts"
click at [527, 671] on textarea "Tere! Kui online ei pakku" at bounding box center [832, 671] width 910 height 27
drag, startPoint x: 527, startPoint y: 671, endPoint x: 503, endPoint y: 548, distance: 125.3
click at [499, 492] on div "Vestlus algas Aug 18 2025 Nevaru vairs atrast to saiti kur pieejams rezervēt ar…" at bounding box center [818, 385] width 967 height 458
click at [529, 672] on textarea "Tere! Kui online ei pakku" at bounding box center [832, 671] width 910 height 27
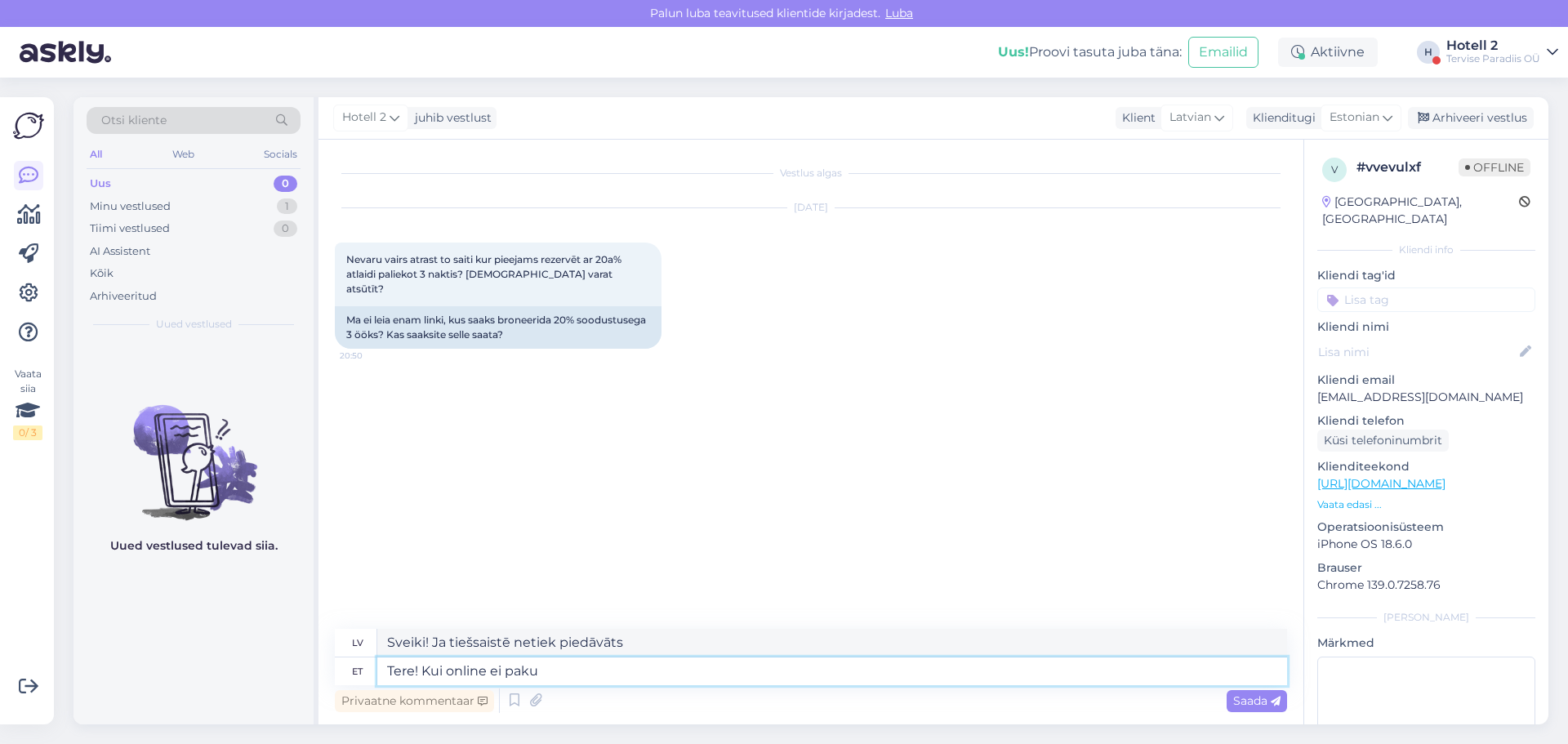
click at [545, 678] on textarea "Tere! Kui online ei paku" at bounding box center [832, 671] width 910 height 27
type textarea "Tere! Kui online ei paku sellist"
type textarea "Sveiki! Ja tiešsaistē nekas tāds netiek piedāvāts"
type textarea "Tere! Kui online ei paku sellist hin"
type textarea "Sveiki! Ja tiešsaistē netiek piedāvāta šāda cena"
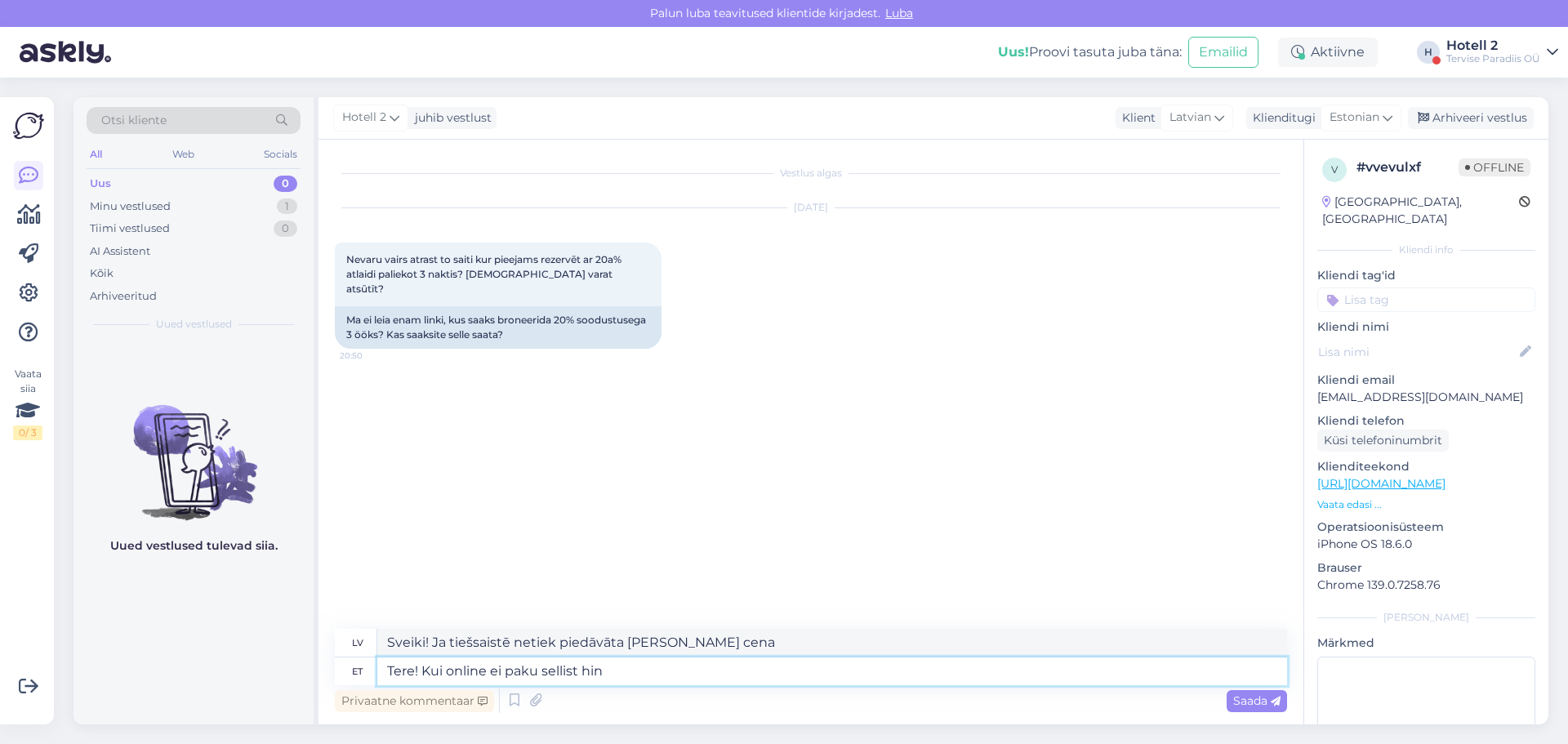
click at [535, 673] on textarea "Tere! Kui online ei paku sellist hin" at bounding box center [832, 671] width 910 height 27
type textarea "Tere! Kui online sellist hin"
type textarea "Sveiki! Ja tiešsaistē ir šāda cena"
type textarea "Tere! Kui online ei ole sellist hin"
type textarea "Sveiki! Ja tiešsaistē nav šādas cenas"
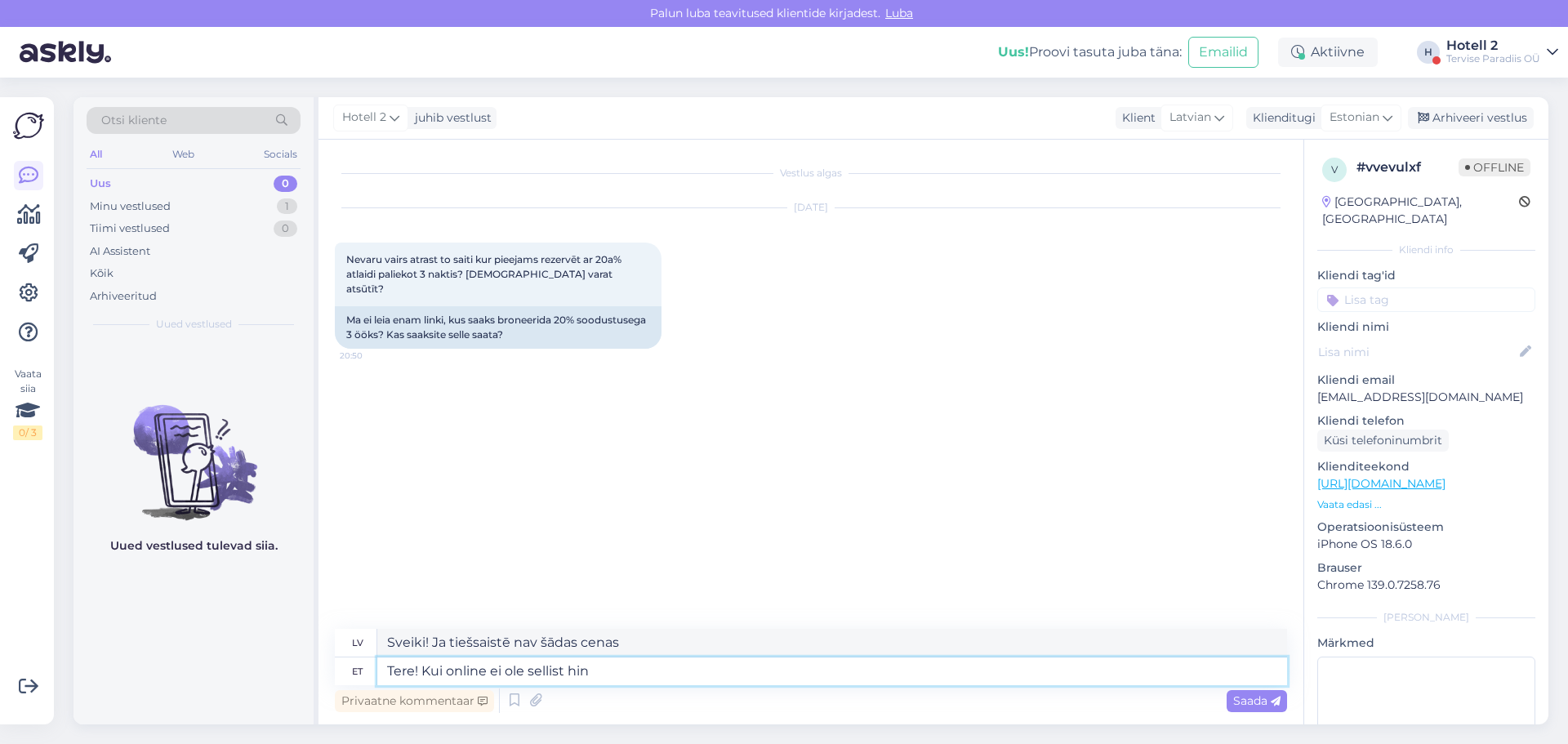
click at [603, 681] on textarea "Tere! Kui online ei ole sellist hin" at bounding box center [832, 671] width 910 height 27
type textarea "Tere! Kui online ei ole sellist hinnapakkumist"
type textarea "Sveiki! Ja tiešsaistē nav šāda citāta"
type textarea "Tere! Kui online ei ole sellist hinnapakkumist s"
type textarea "Sveiki! Ja tiešsaistē nav šāda citāta, lūdzu,"
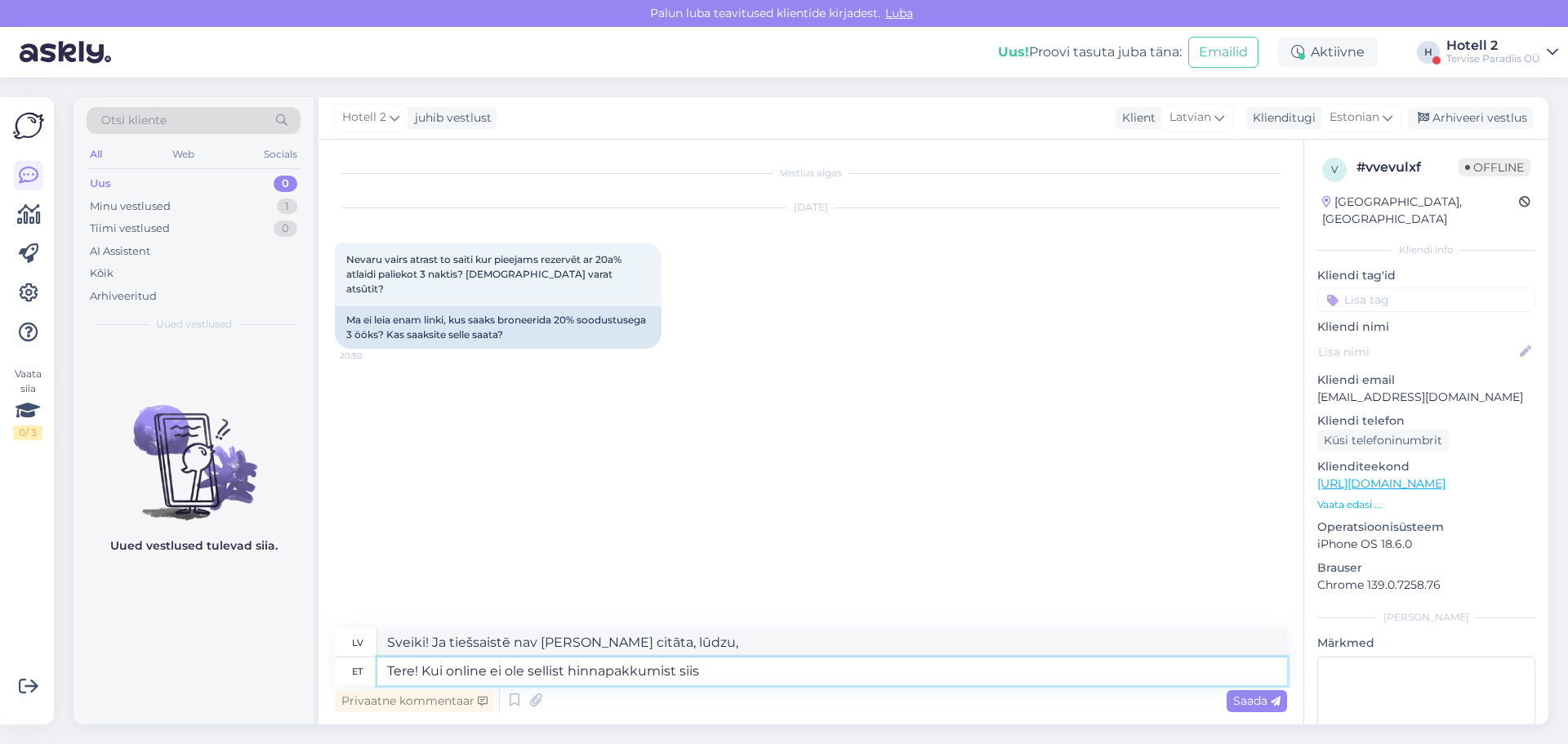
type textarea "Tere! Kui online ei ole sellist hinnapakkumist siis"
type textarea "Sveiki! Ja tiešsaistē nav šāda citāta, tad"
type textarea "Tere! Kui online ei ole sellist hinnapakkumist siis hetkel"
type textarea "Sveiki! Ja šāda citāta tiešsaistē nav, tad šobrīd"
type textarea "Tere! Kui online ei ole sellist hinnapakkumist siis hetkel sell"
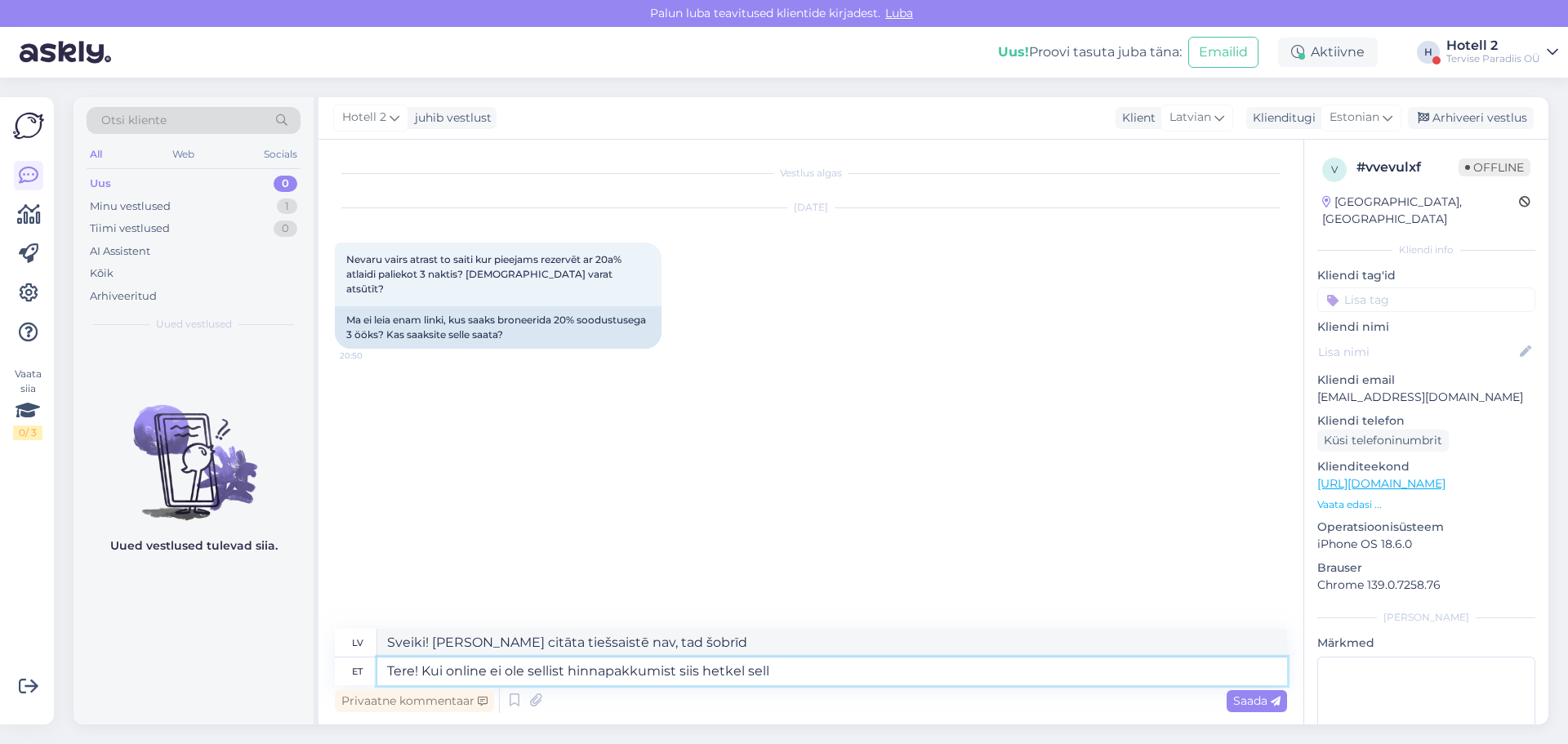
type textarea "Sveiki! Ja tiešsaistē nav šāda citāta, tad šis ir domāts jums."
type textarea "Tere! Kui online ei ole sellist hinnapakkumist siis hetkel selline"
type textarea "Sveiki! Ja tiešsaistē nav šāda citāta, tad šis ir tas, kas šobrīd ir pieejams."
type textarea "Tere! Kui online ei ole sellist hinnapakkumist siis hetkel selline võimalus p"
type textarea "Sveiki! Ja tiešsaistē nav šāda piedāvājuma, tad šī ir pašreizējā iespēja."
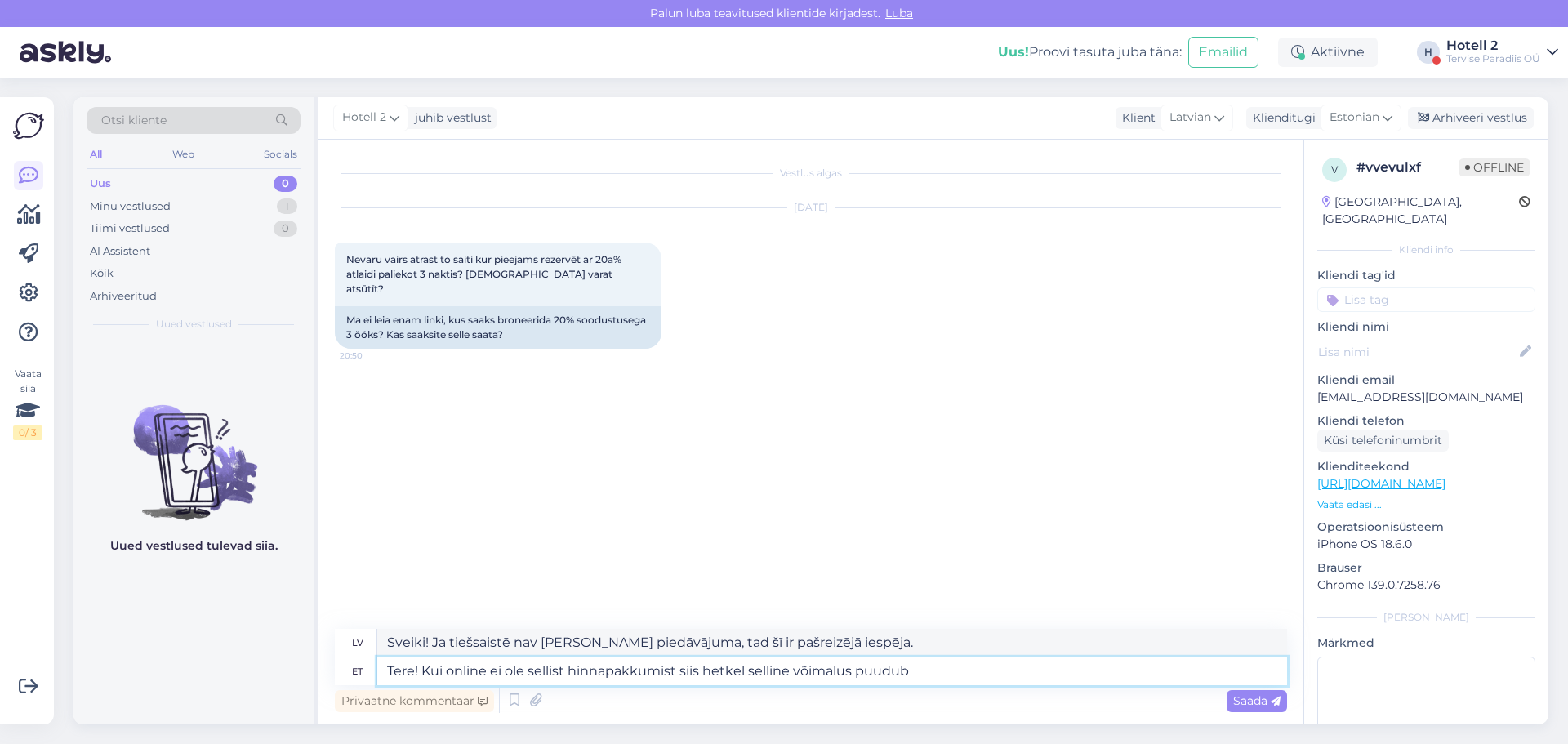
type textarea "Tere! Kui online ei ole sellist hinnapakkumist siis hetkel selline võimalus puu…"
type textarea "Sveiki! Ja tiešsaistē nav šāda piedāvājuma, tad pašlaik šādas iespējas nav."
type textarea "Tere! Kui online ei ole sellist hinnapakkumist siis hetkel selline võimalus puu…"
type textarea "Sveiki! Ja tiešsaistē nav šāda piedāvājuma, tad pašlaik šādas iespējas nav, un …"
type textarea "Tere! Kui online ei ole sellist hinnapakkumist siis hetkel selline võimalus puu…"
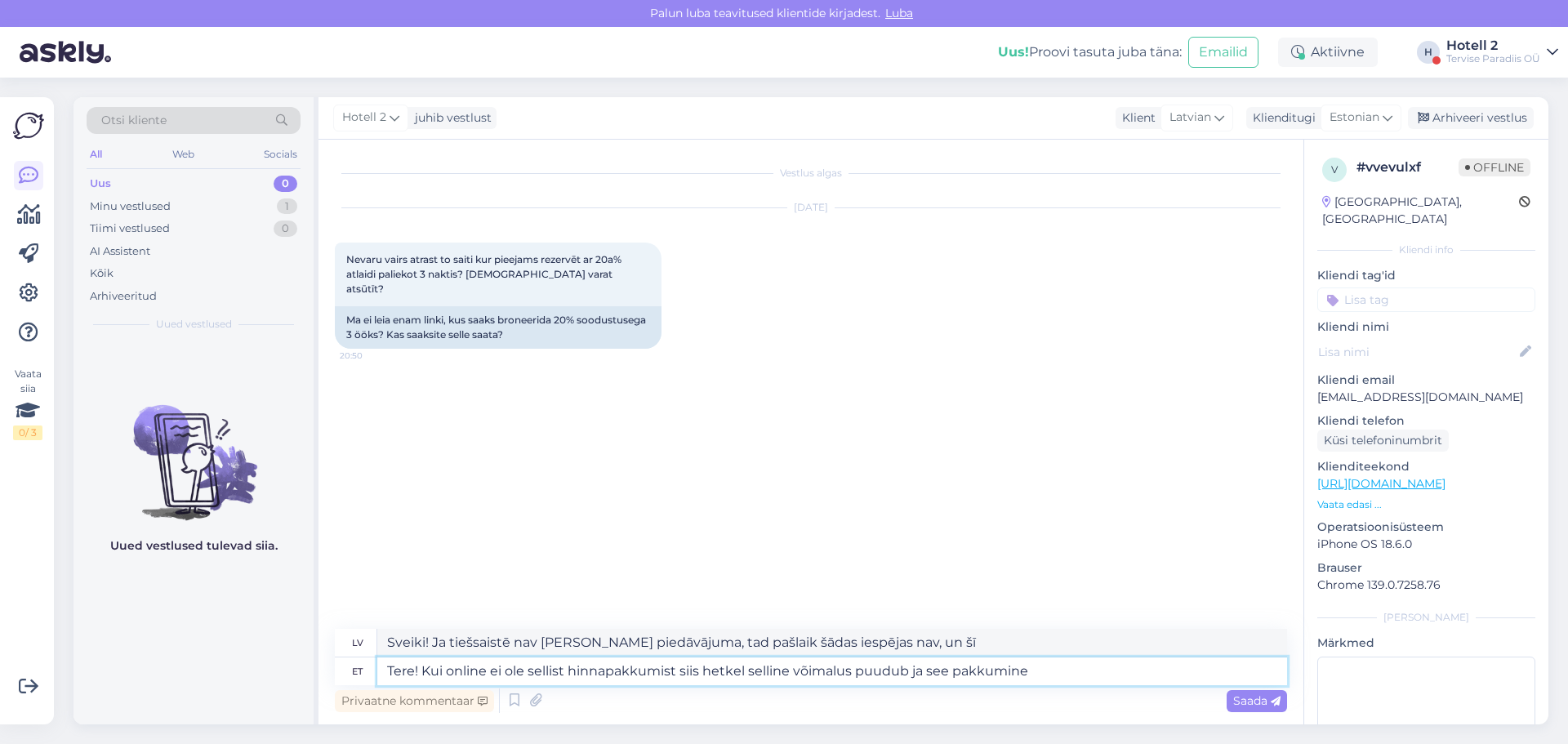
type textarea "Sveiki! Ja tiešsaistē nav šāda cenu piedāvājuma, tad pašlaik šādas iespējas nav…"
type textarea "Tere! Kui online ei ole sellist hinnapakkumist siis hetkel selline võimalus puu…"
type textarea "Sveiki! Ja tiešsaistē nav šāda cenas piedāvājuma, tad pašlaik šādas iespējas na…"
type textarea "Tere! Kui online ei ole sellist hinnapakkumist siis hetkel selline võimalus puu…"
type textarea "Sveiki! Ja tiešsaistē nav šāda cenu piedāvājuma, tad pašlaik šādas iespējas nav…"
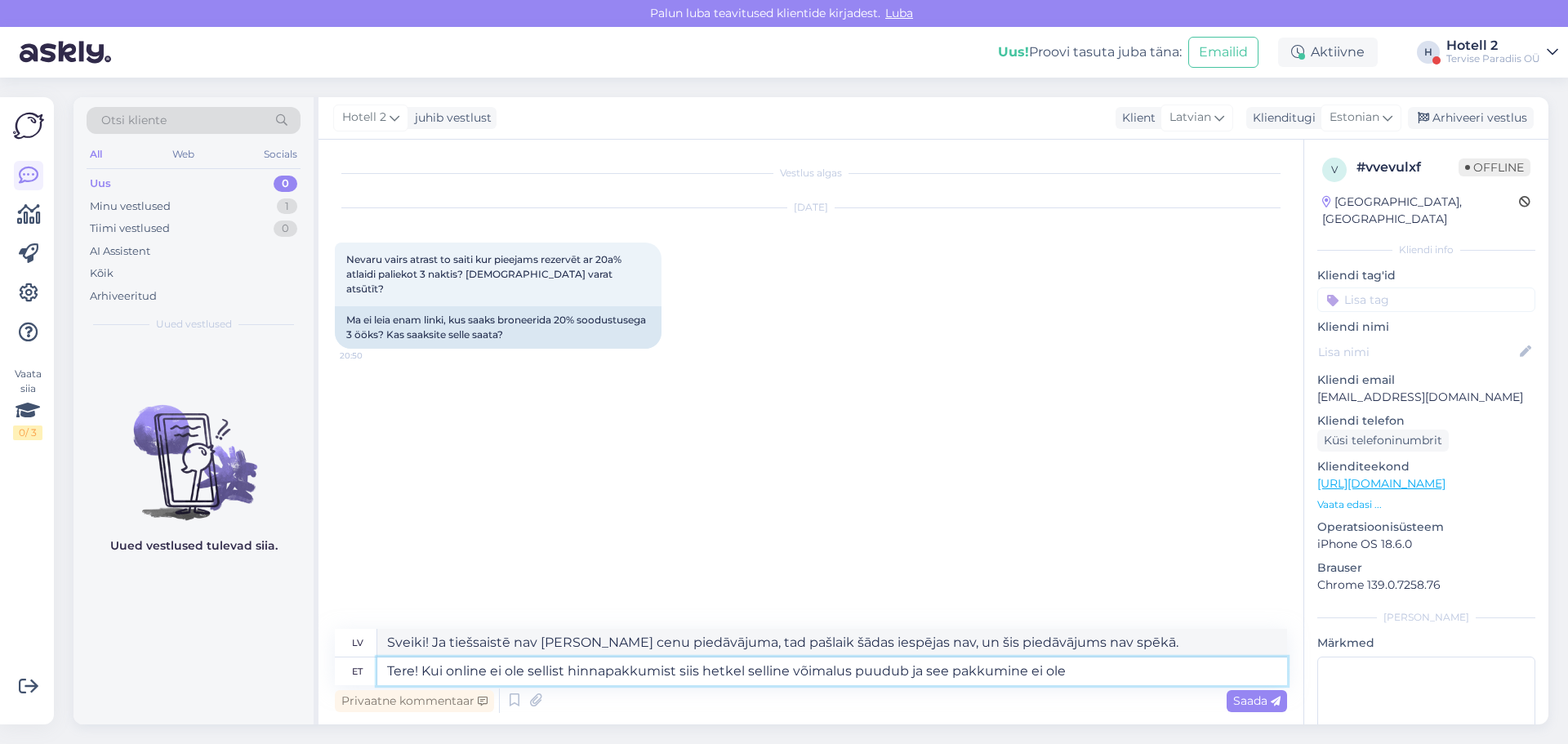
type textarea "Tere! Kui online ei ole sellist hinnapakkumist siis hetkel selline võimalus puu…"
type textarea "Sveiki! Ja tiešsaistē nav šāda piedāvājuma, tad pašlaik šādas iespējas nav, un …"
type textarea "Tere! Kui online ei ole sellist hinnapakkumist siis hetkel selline võimalus puu…"
type textarea "Sveiki! Ja tiešsaistē nav šāda piedāvājuma, tad pašlaik šādas iespējas nav, un …"
type textarea "Tere! Kui online ei ole sellist hinnapakkumist siis hetkel selline võimalus puu…"
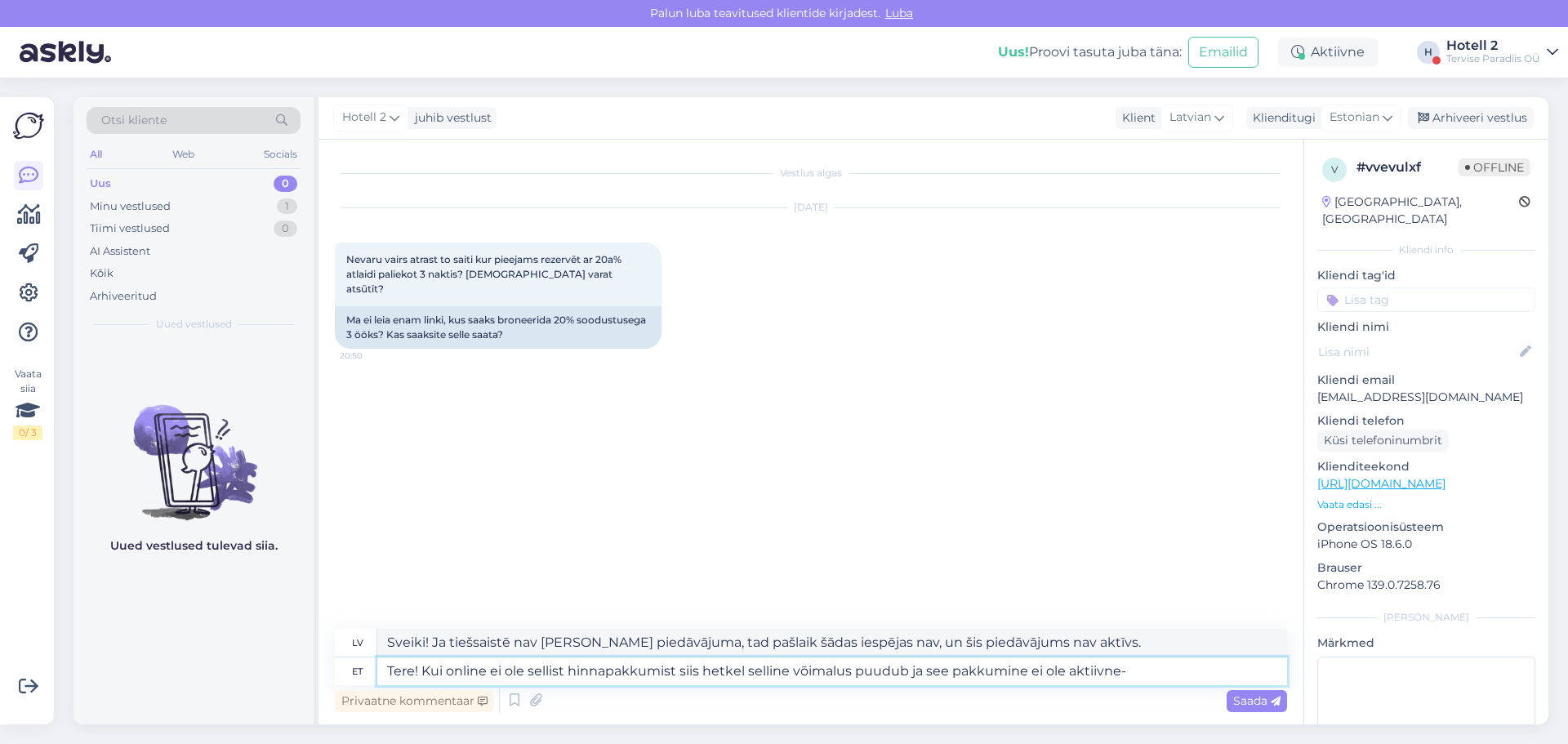
type textarea "Sveiki! Ja tiešsaistē nav šāda cenas piedāvājuma, tad pašlaik šādas iespējas na…"
type textarea "Tere! Kui online ei ole sellist hinnapakkumist siis hetkel selline võimalus puu…"
type textarea "Sveiki! Ja tiešsaistē nav šāda piedāvājuma, tad pašlaik šādas iespējas nav, un …"
click at [489, 674] on textarea "Tere! Kui online ei ole sellist hinnapakkumist siis hetkel selline võimalus puu…" at bounding box center [832, 671] width 910 height 27
type textarea "Tere! Kui online -is ei ole sellist hinnapakkumist siis hetkel selline võimalus…"
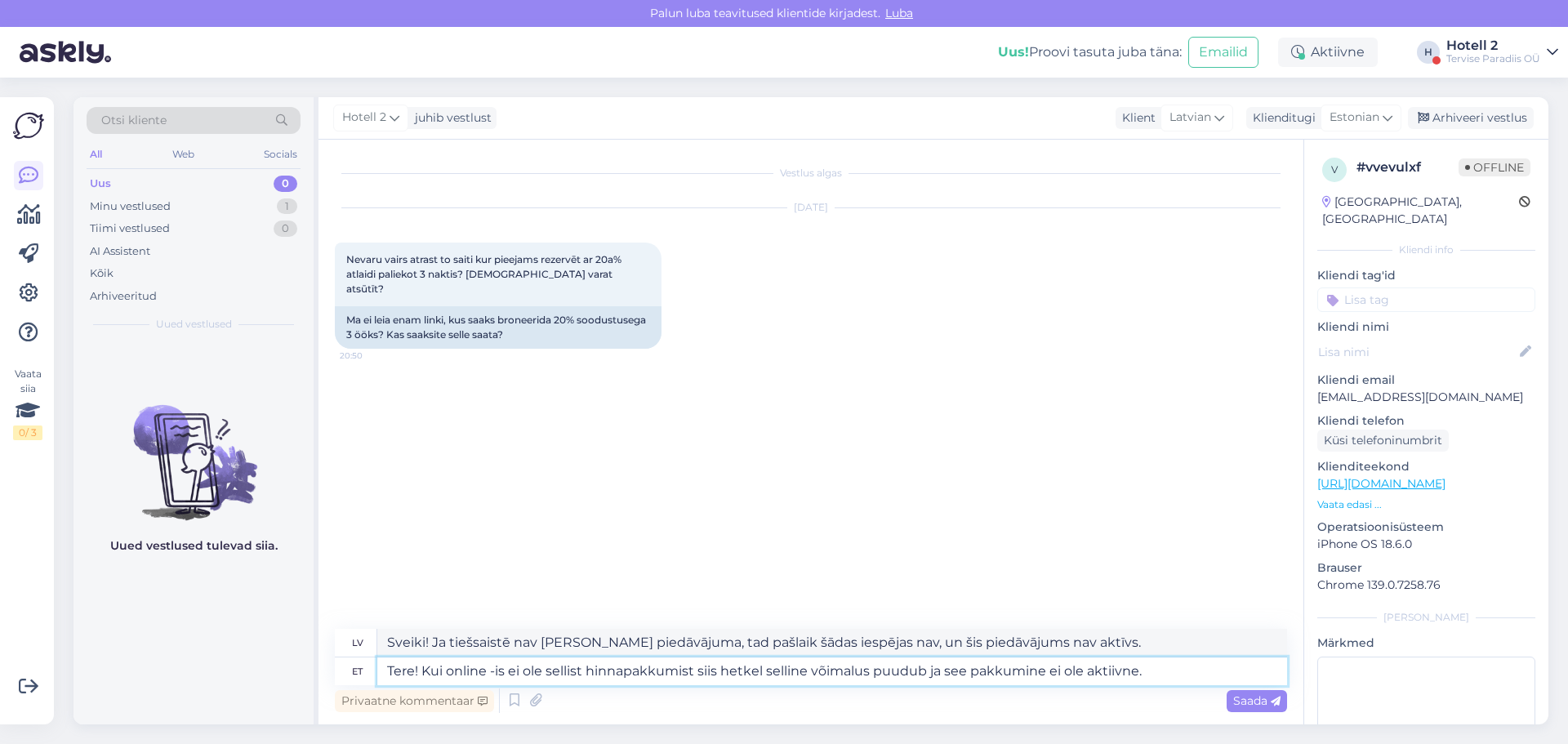
type textarea "Sveiki! Ja tiešsaistē nav šāda cenas piedāvājuma, tad pašlaik šādas iespējas na…"
click at [1165, 672] on textarea "Tere! Kui online -is ei ole sellist hinnapakkumist siis hetkel selline võimalus…" at bounding box center [832, 671] width 910 height 27
type textarea "Tere! Kui online -is ei ole sellist hinnapakkumist siis hetkel selline võimalus…"
type textarea "Sveiki! Ja tiešsaistē nav šāda cenas piedāvājuma, tad pašlaik šādas iespējas na…"
type textarea "Tere! Kui online -is ei ole sellist hinnapakkumist siis hetkel selline võimalus…"
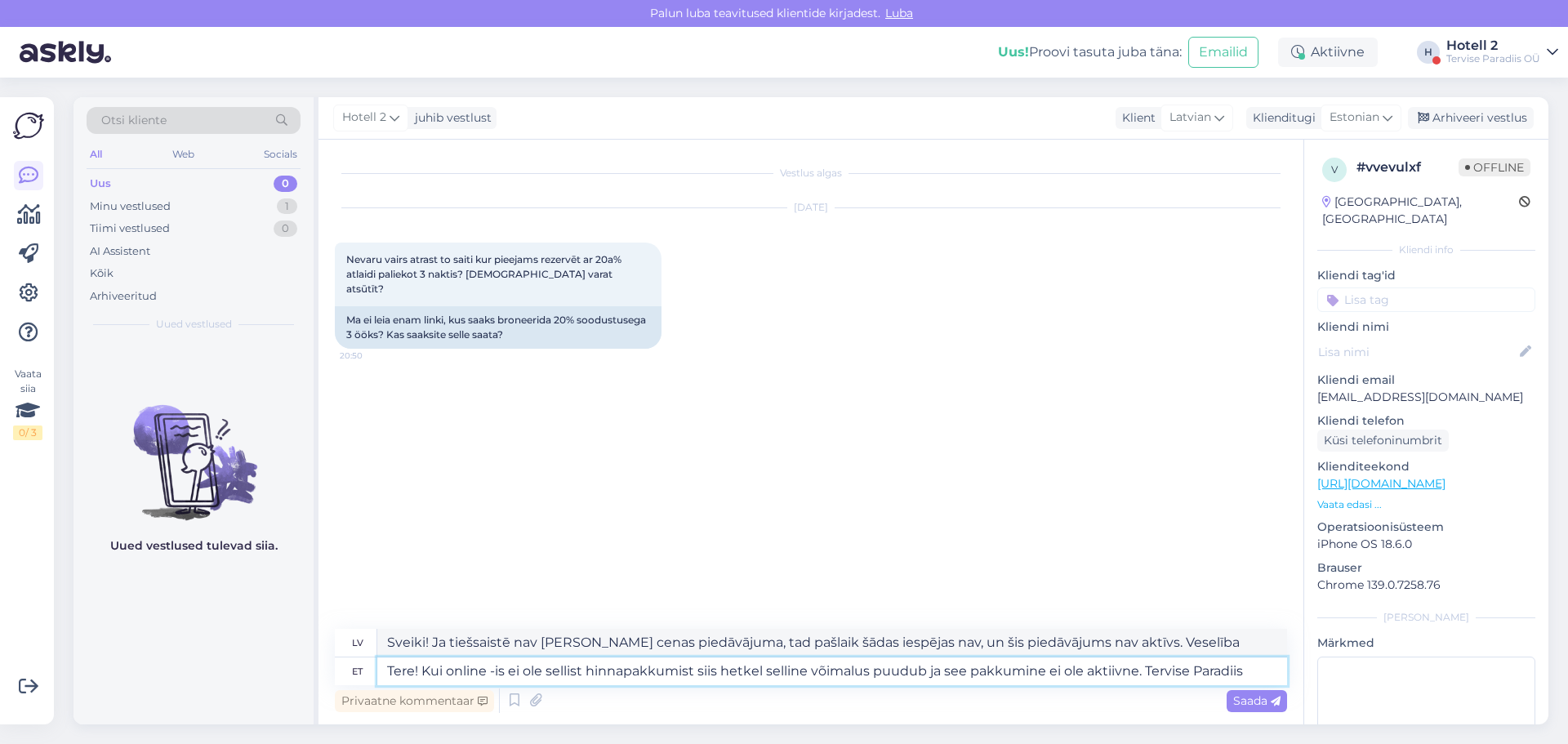
type textarea "Sveiki! Ja tiešsaistē nav šāda cenu piedāvājuma, tad pašlaik šādas iespējas nav…"
type textarea "Tere! Kui online -is ei ole sellist hinnapakkumist siis hetkel selline võimalus…"
click at [1254, 707] on span "Saada" at bounding box center [1258, 700] width 47 height 15
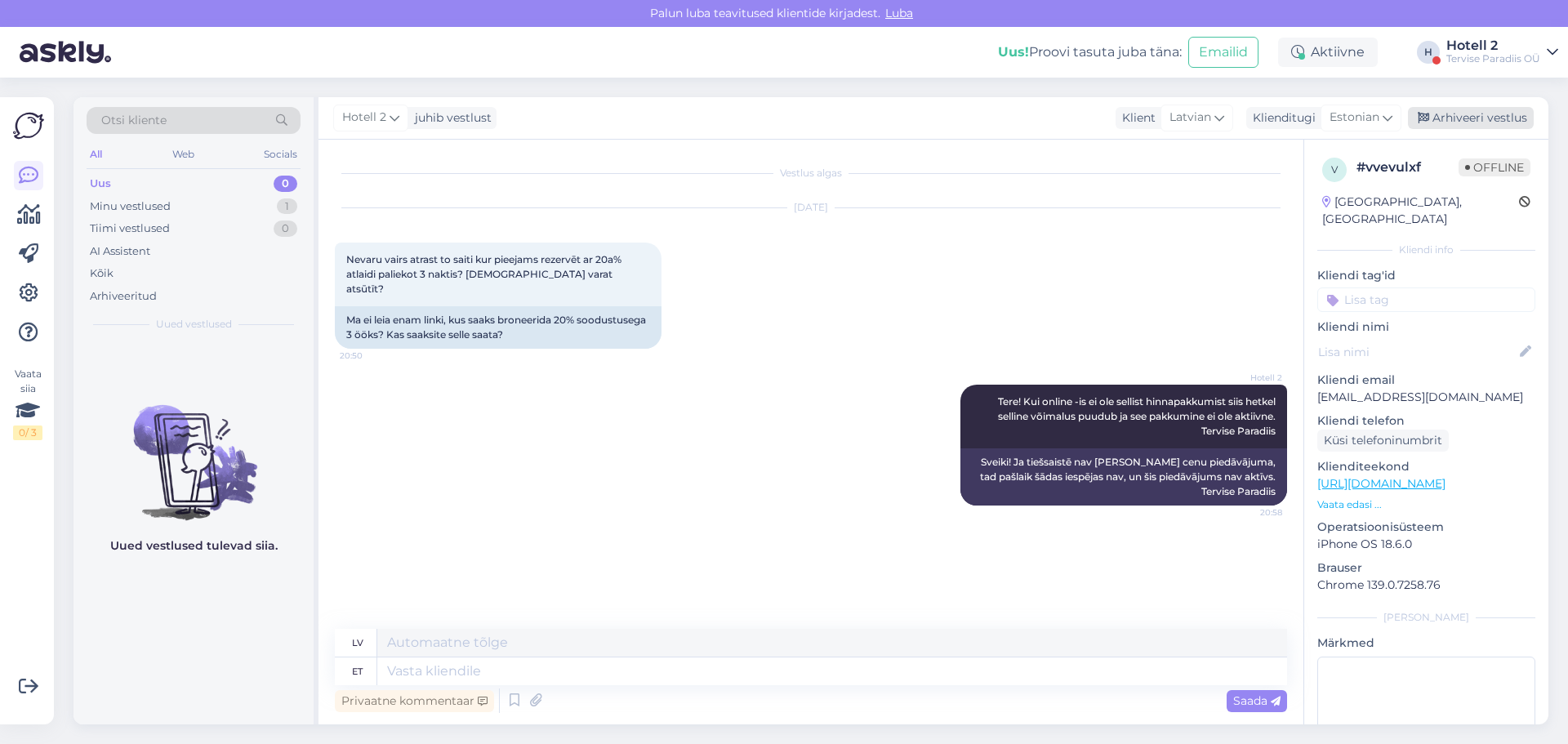
click at [1475, 109] on div "Arhiveeri vestlus" at bounding box center [1471, 118] width 126 height 22
